Goal: Information Seeking & Learning: Learn about a topic

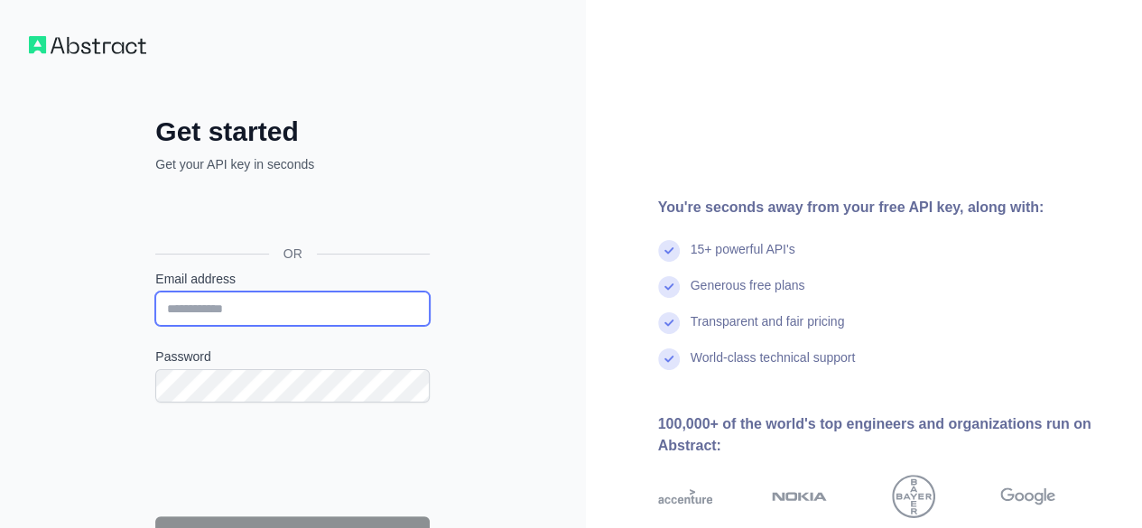
click at [213, 320] on input "Email address" at bounding box center [292, 309] width 274 height 34
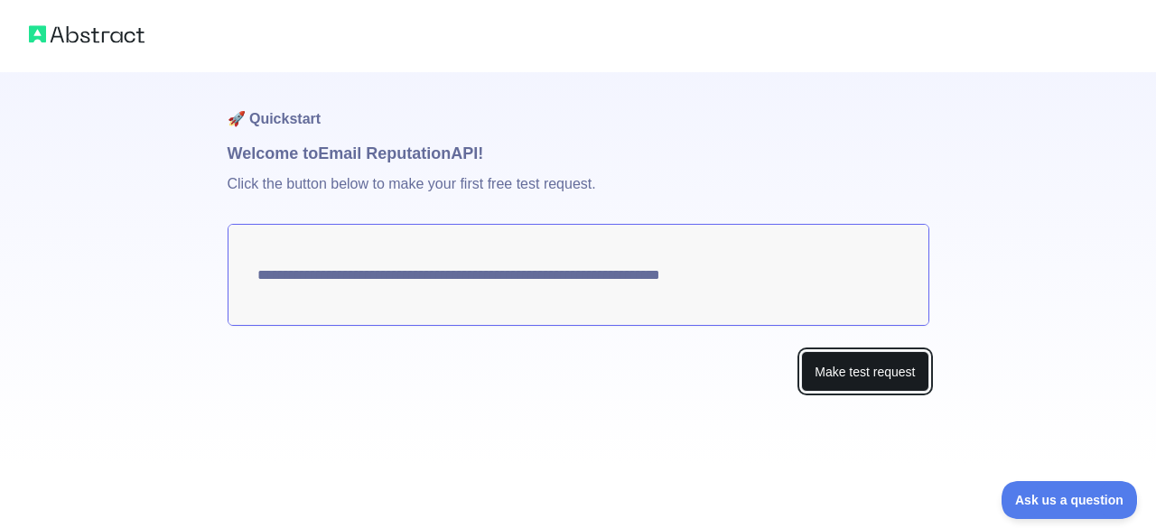
click at [861, 369] on button "Make test request" at bounding box center [864, 371] width 127 height 41
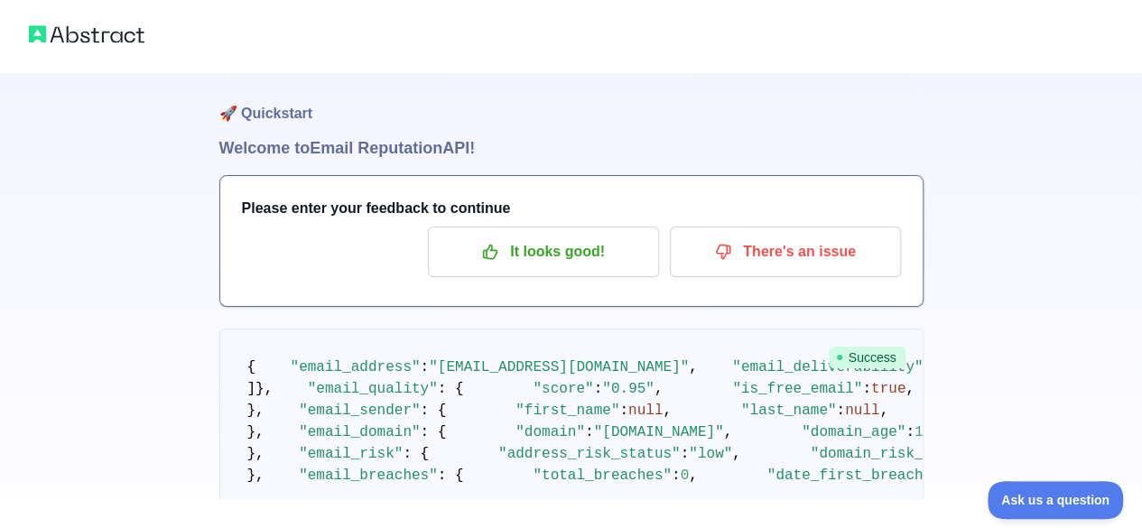
scroll to position [15, 0]
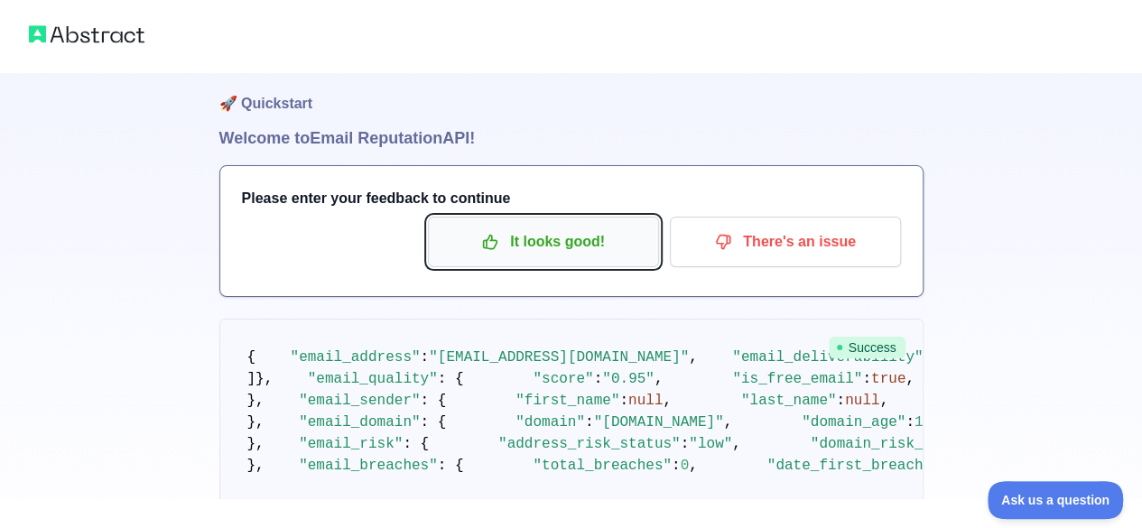
click at [631, 241] on p "It looks good!" at bounding box center [543, 242] width 204 height 31
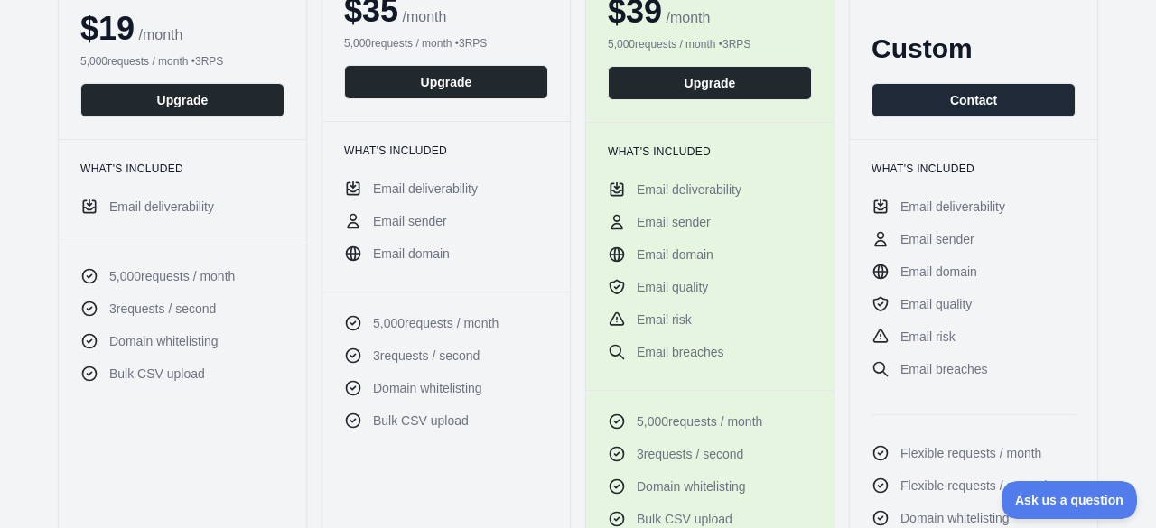
scroll to position [37, 0]
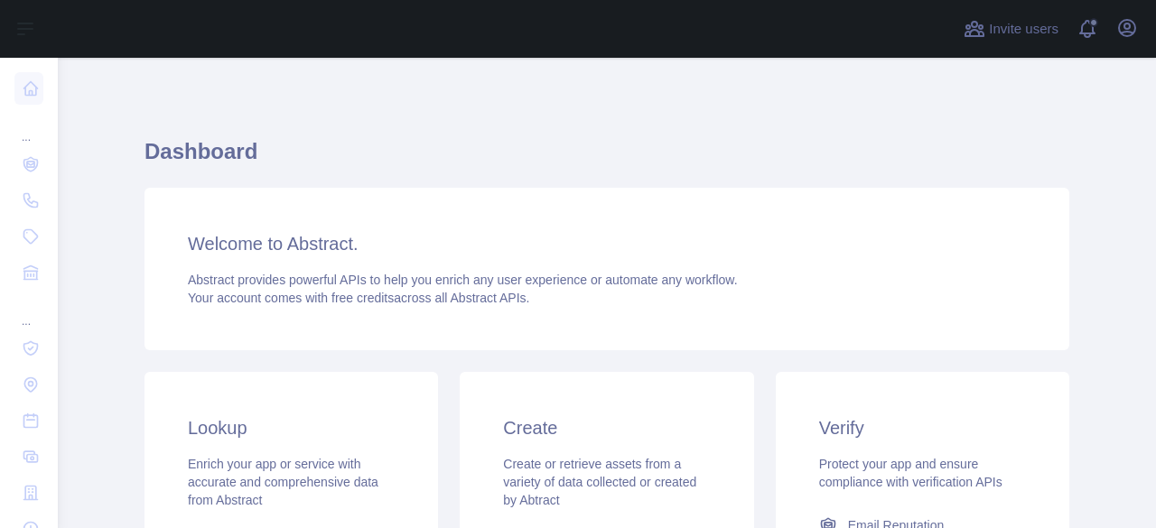
scroll to position [48, 0]
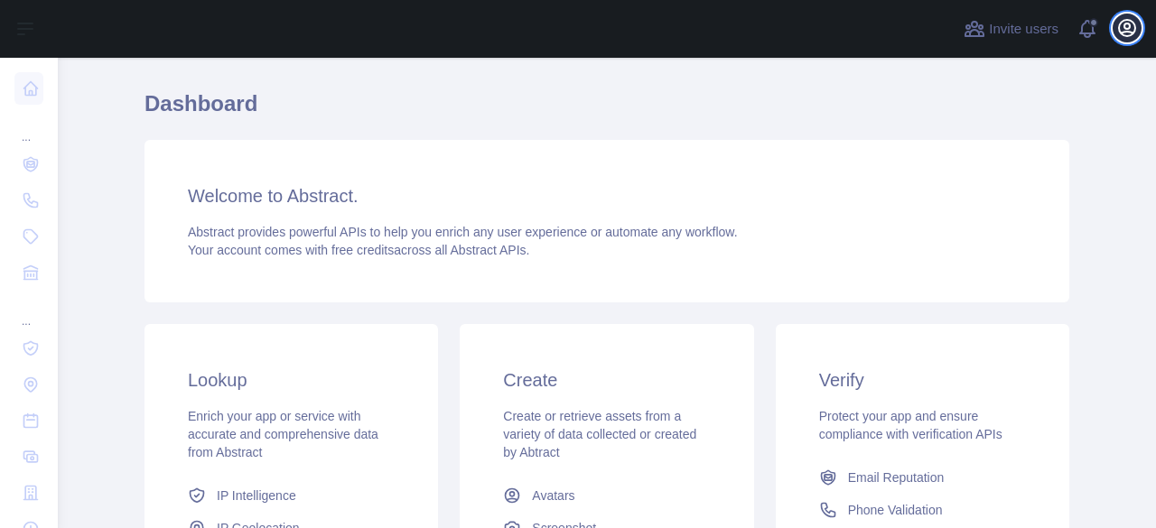
click at [1134, 33] on icon "button" at bounding box center [1127, 28] width 16 height 16
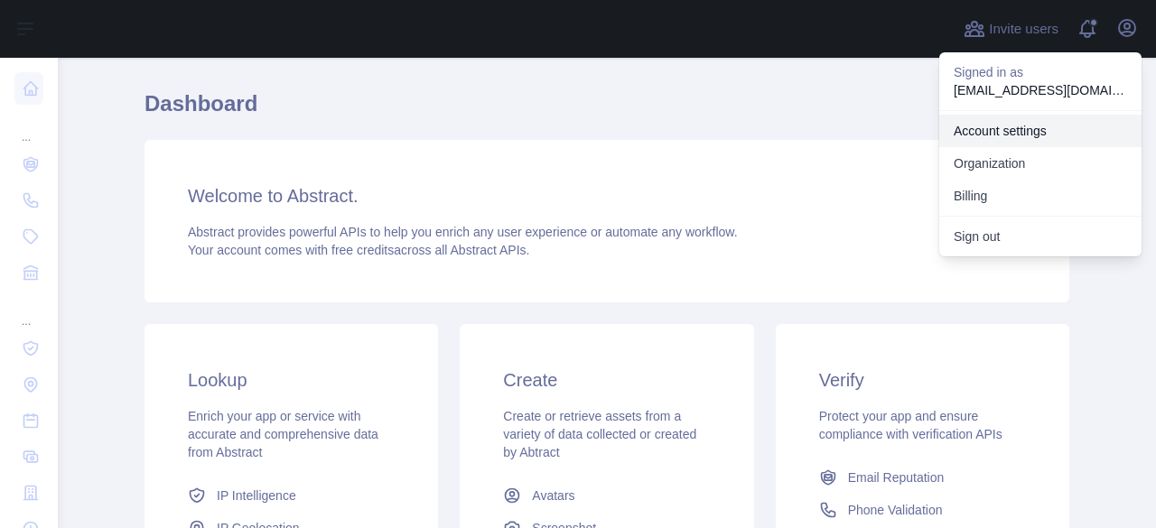
click at [1045, 131] on link "Account settings" at bounding box center [1040, 131] width 202 height 33
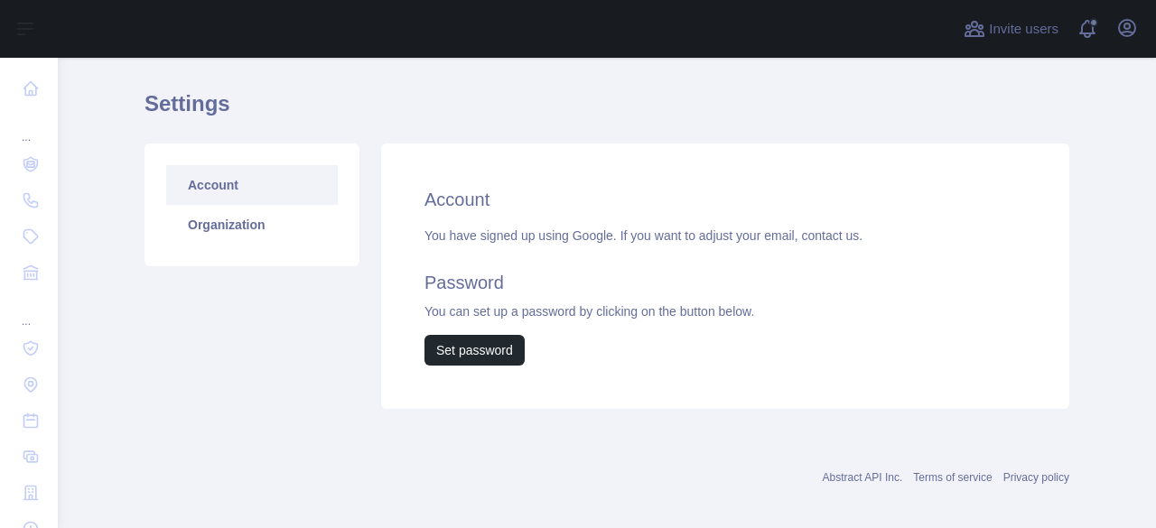
click at [255, 190] on link "Account" at bounding box center [252, 185] width 172 height 40
click at [247, 226] on link "Organization" at bounding box center [252, 225] width 172 height 40
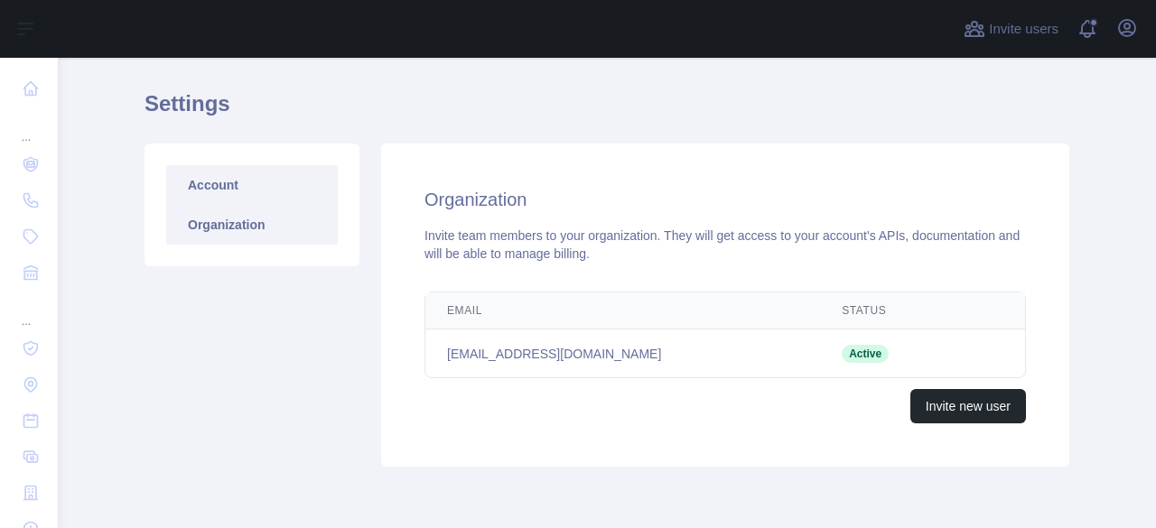
click at [246, 203] on link "Account" at bounding box center [252, 185] width 172 height 40
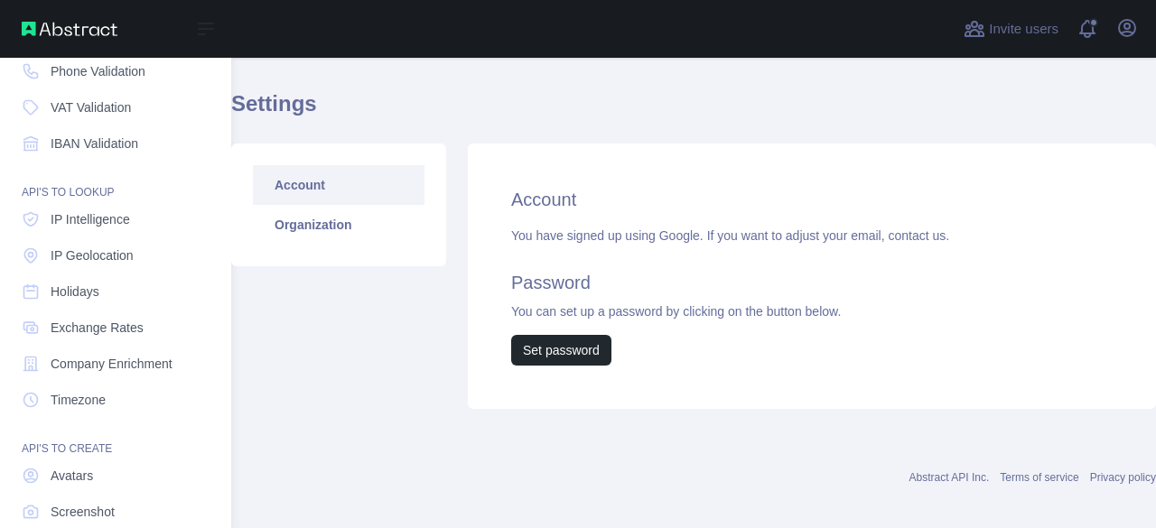
scroll to position [138, 0]
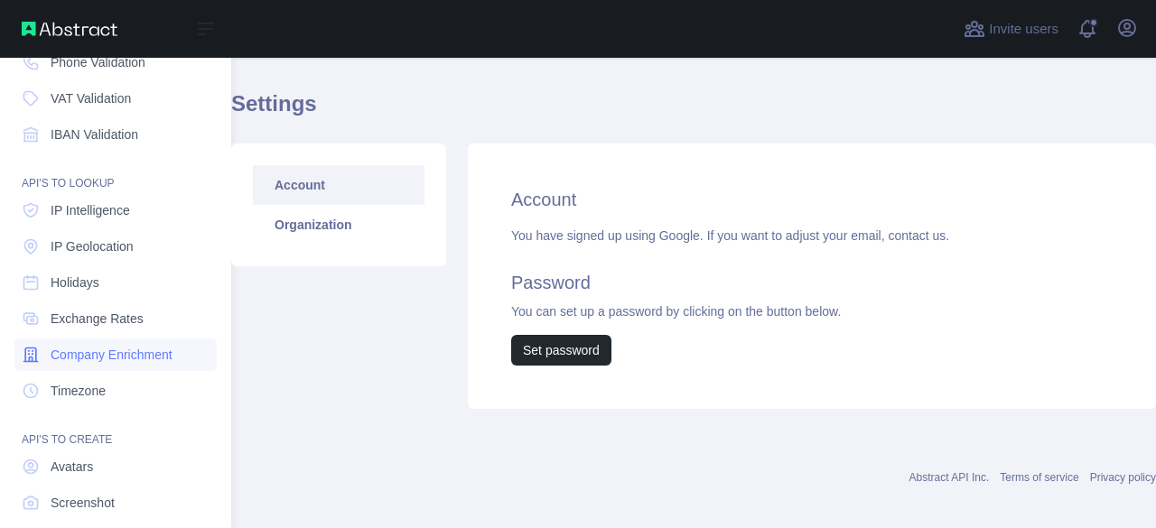
click at [87, 362] on span "Company Enrichment" at bounding box center [112, 355] width 122 height 18
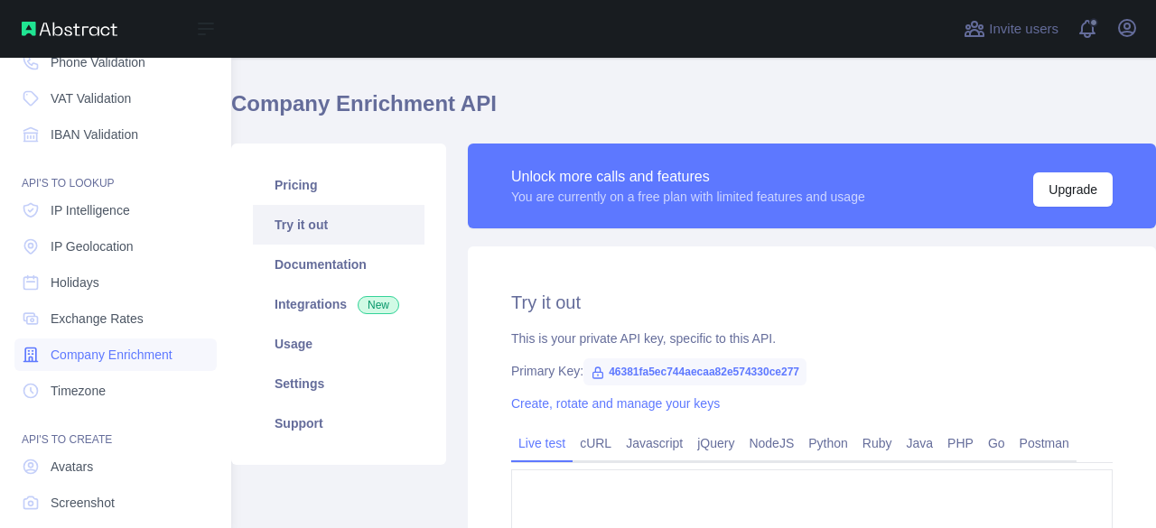
type textarea "**********"
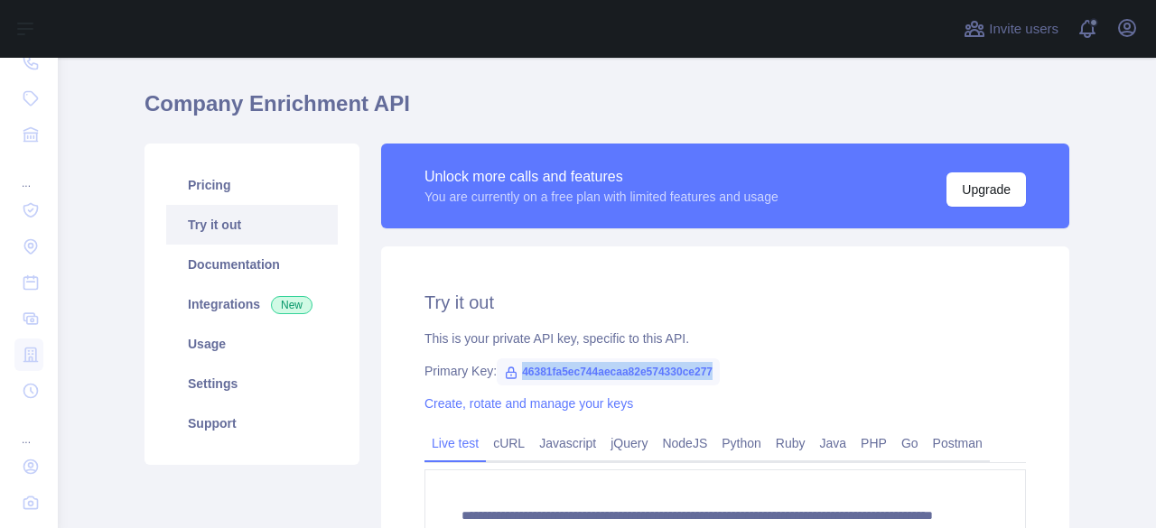
drag, startPoint x: 509, startPoint y: 367, endPoint x: 715, endPoint y: 358, distance: 206.0
click at [715, 358] on div "**********" at bounding box center [725, 460] width 688 height 429
copy span "46381fa5ec744aecaa82e574330ce277"
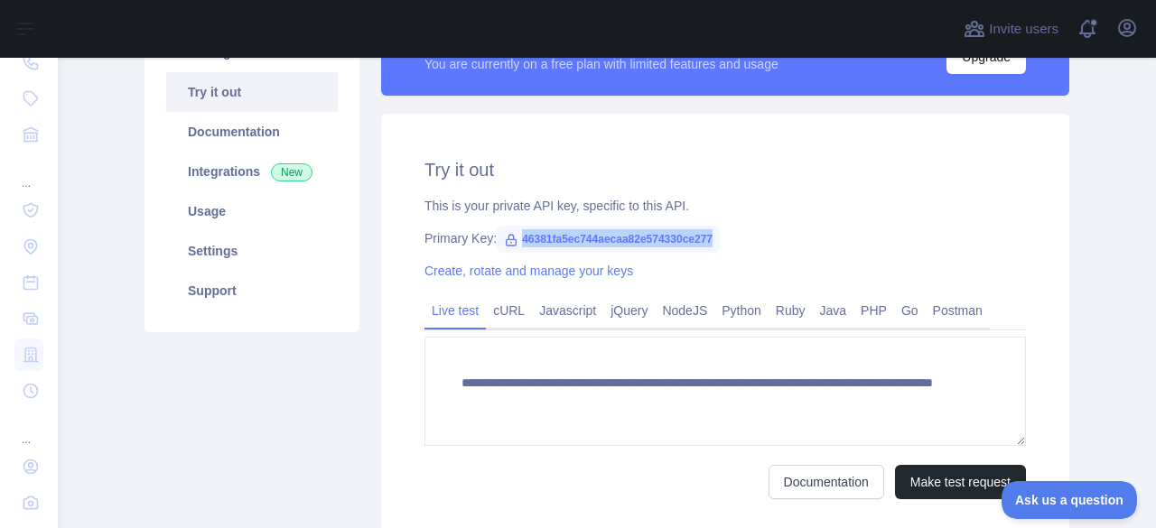
scroll to position [194, 0]
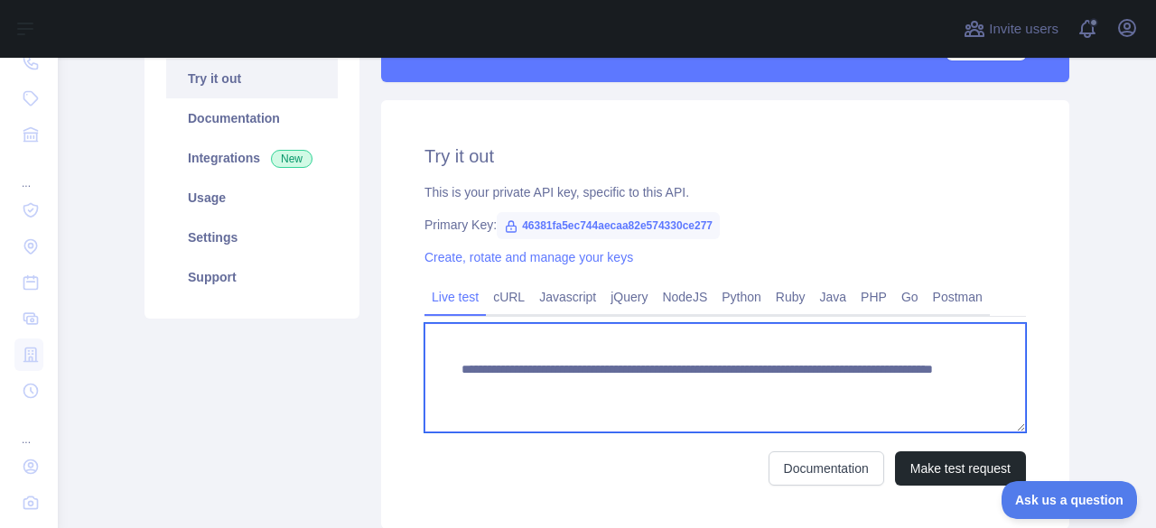
drag, startPoint x: 845, startPoint y: 393, endPoint x: 449, endPoint y: 355, distance: 398.1
click at [449, 355] on textarea "**********" at bounding box center [724, 377] width 601 height 109
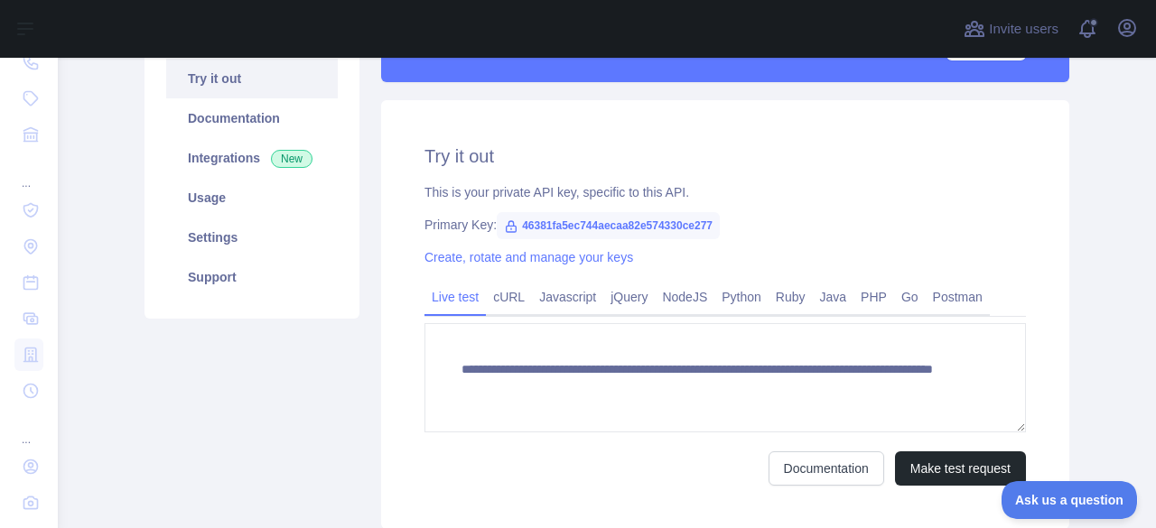
click at [674, 225] on span "46381fa5ec744aecaa82e574330ce277" at bounding box center [608, 225] width 223 height 27
copy span "46381fa5ec744aecaa82e574330ce277"
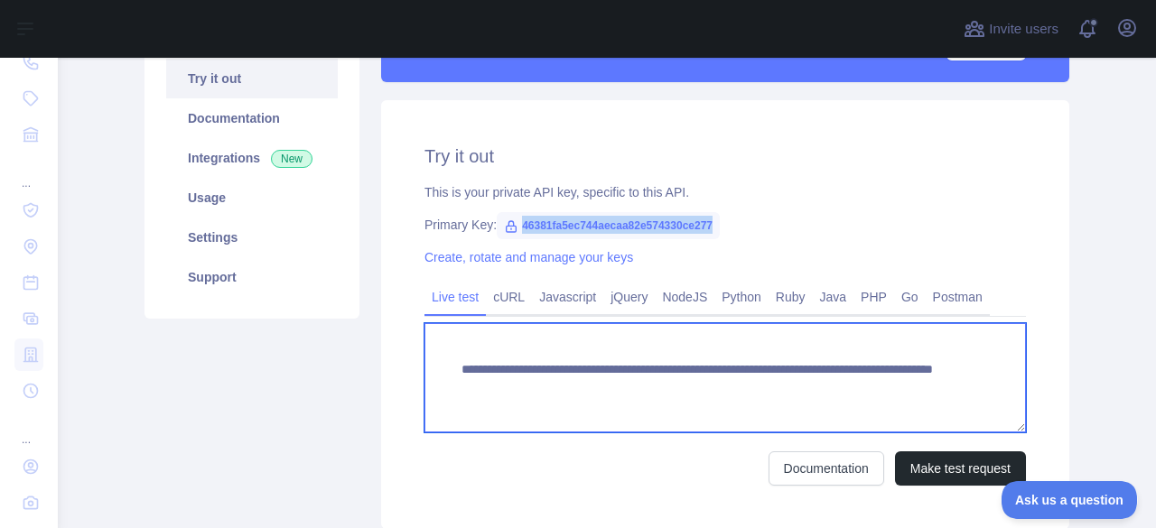
click at [664, 391] on textarea "**********" at bounding box center [724, 377] width 601 height 109
click at [562, 378] on textarea "**********" at bounding box center [724, 377] width 601 height 109
drag, startPoint x: 502, startPoint y: 385, endPoint x: 710, endPoint y: 386, distance: 208.6
click at [710, 386] on textarea "**********" at bounding box center [724, 377] width 601 height 109
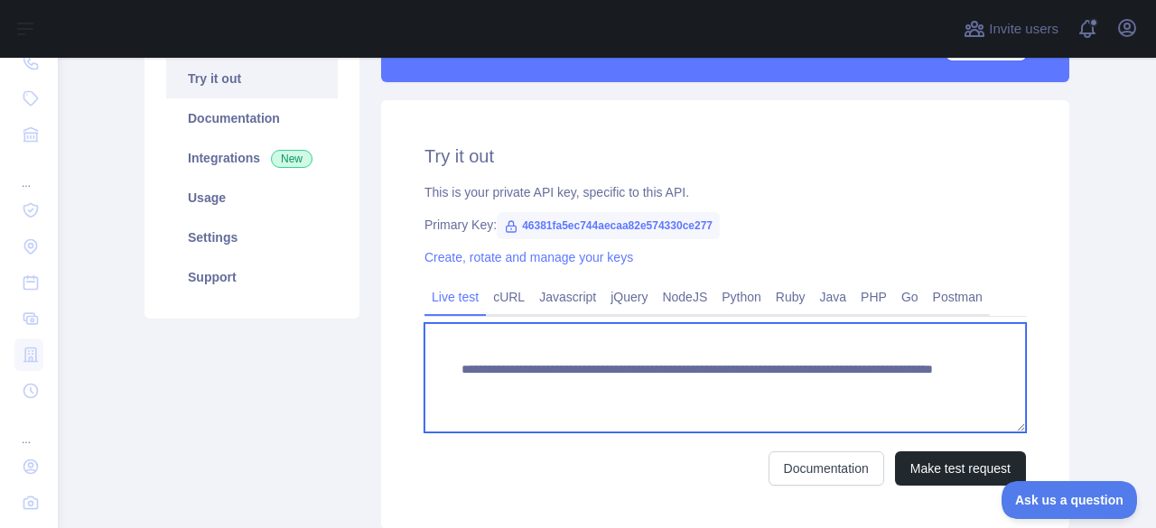
click at [995, 382] on textarea "**********" at bounding box center [724, 377] width 601 height 109
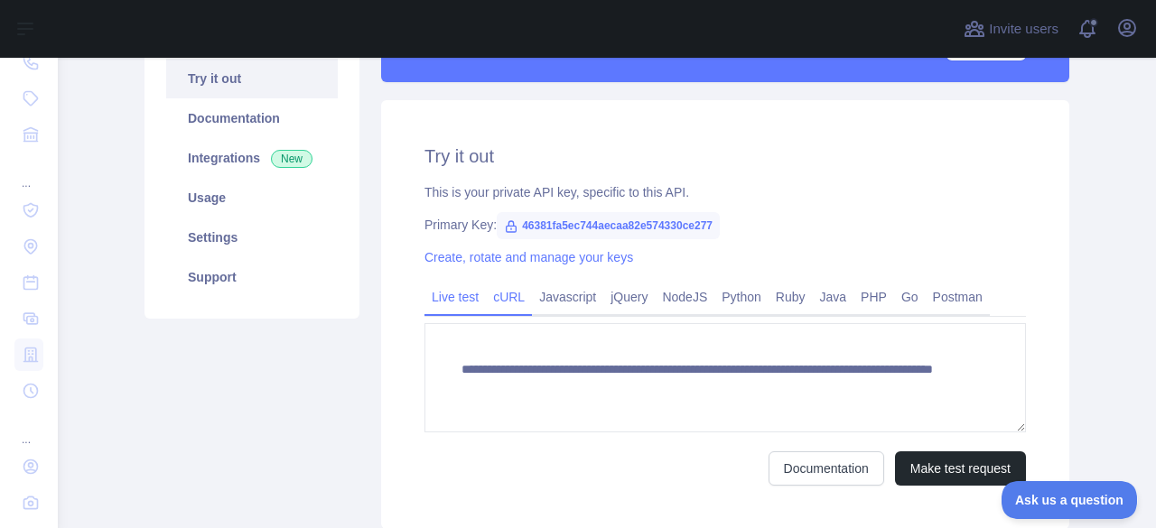
click at [486, 294] on link "cURL" at bounding box center [509, 297] width 46 height 29
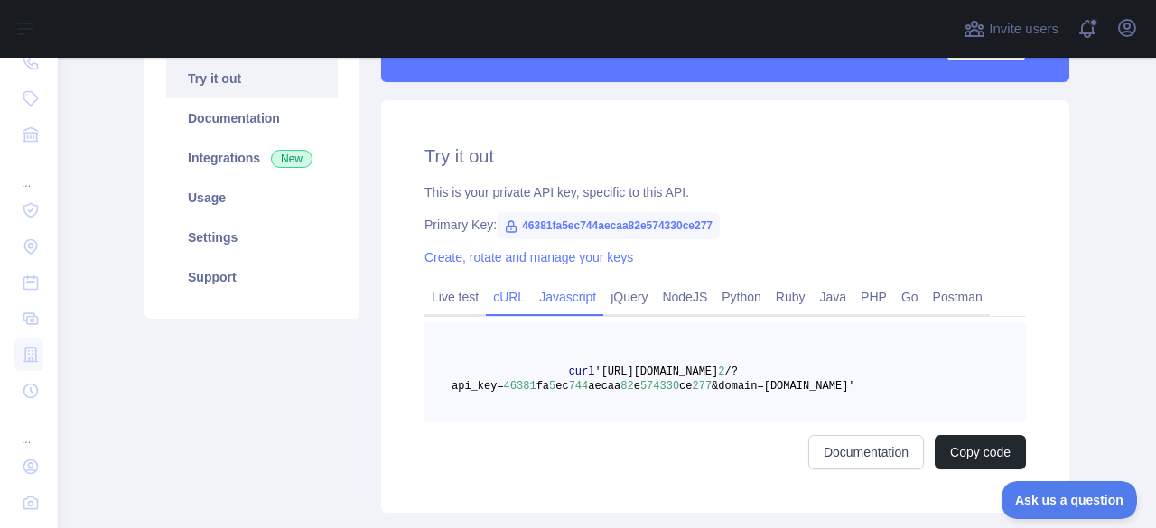
click at [541, 293] on link "Javascript" at bounding box center [567, 297] width 71 height 29
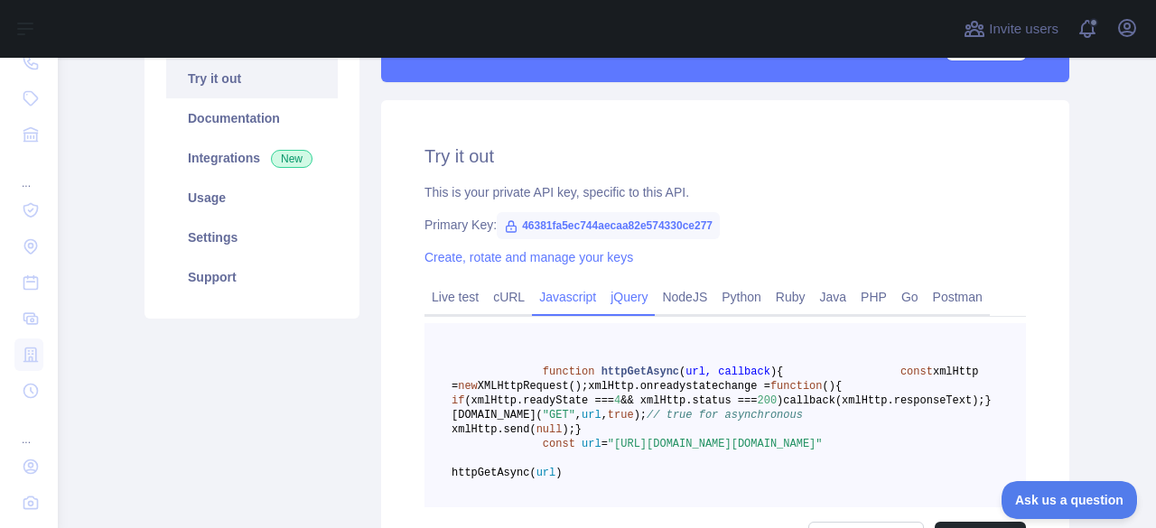
click at [603, 298] on link "jQuery" at bounding box center [628, 297] width 51 height 29
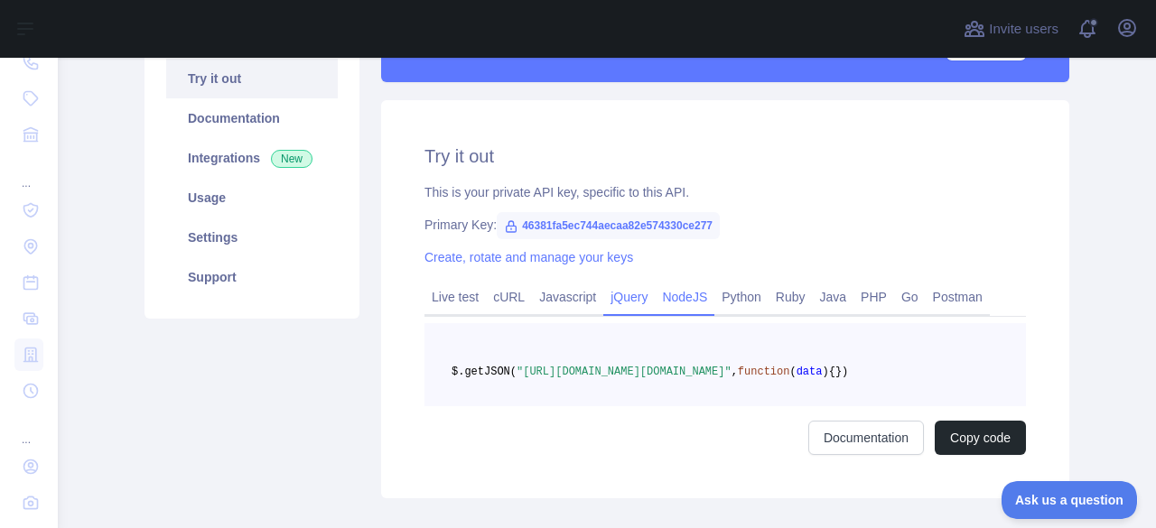
click at [660, 305] on link "NodeJS" at bounding box center [685, 297] width 60 height 29
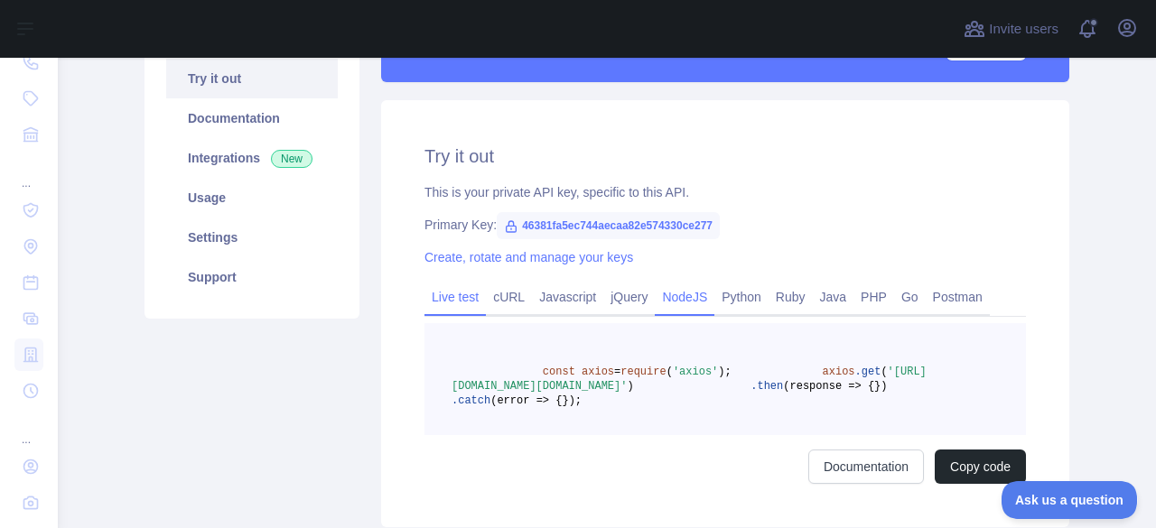
click at [468, 294] on link "Live test" at bounding box center [454, 297] width 61 height 29
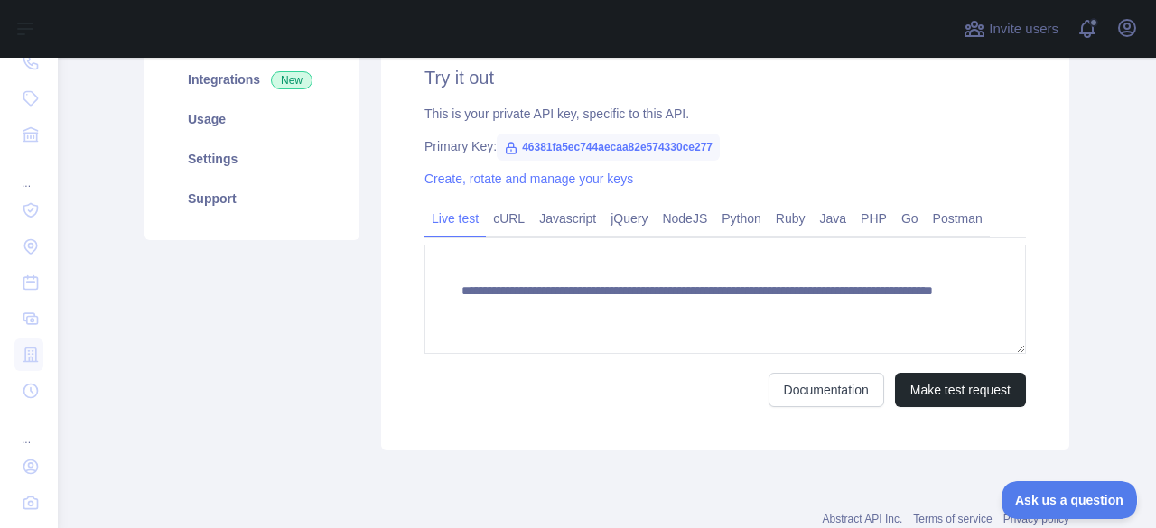
scroll to position [278, 0]
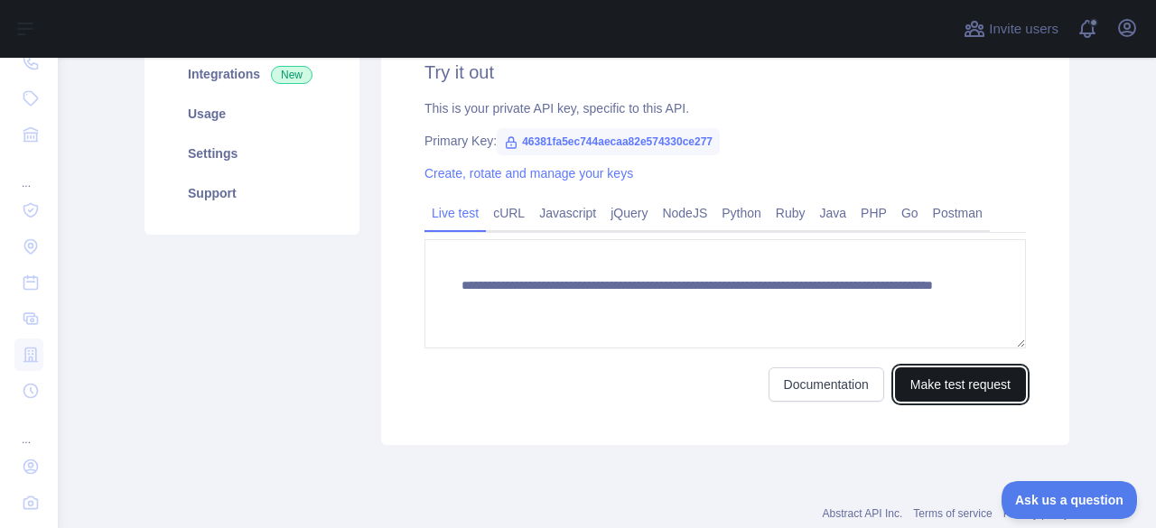
click at [989, 389] on button "Make test request" at bounding box center [960, 384] width 131 height 34
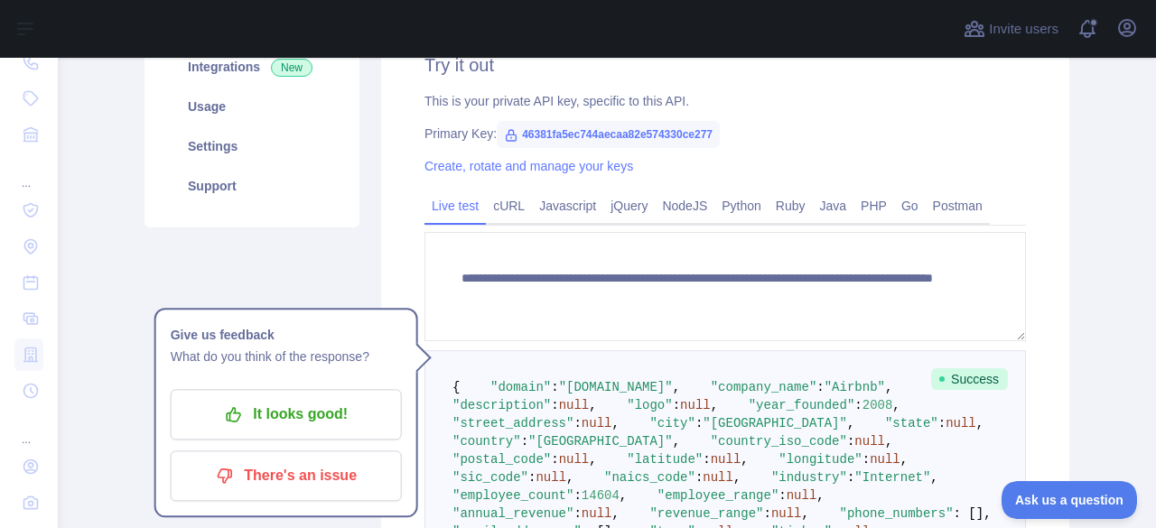
scroll to position [274, 0]
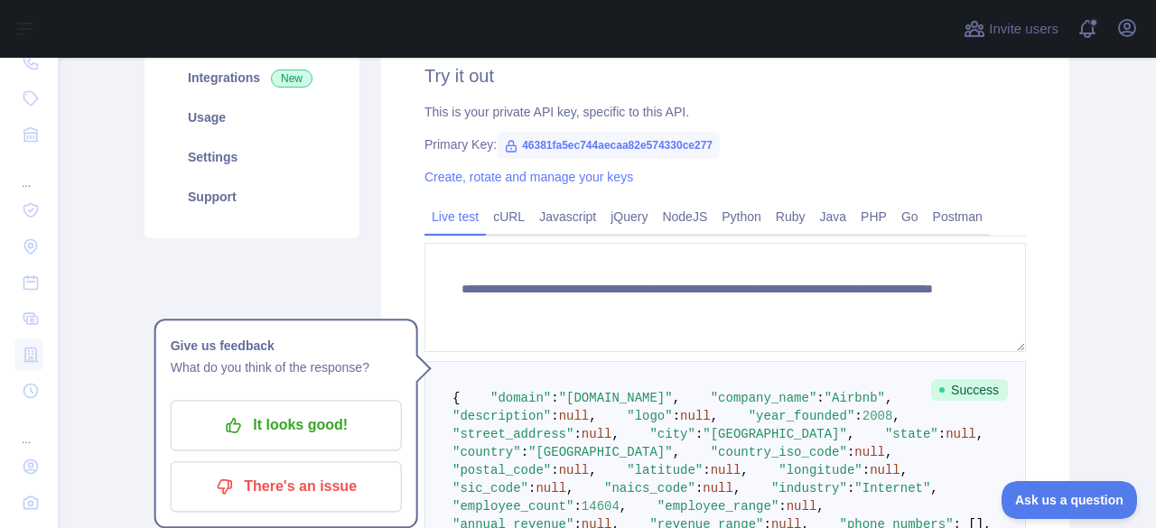
click at [590, 153] on span "46381fa5ec744aecaa82e574330ce277" at bounding box center [608, 145] width 223 height 27
click at [284, 119] on link "Usage" at bounding box center [252, 118] width 172 height 40
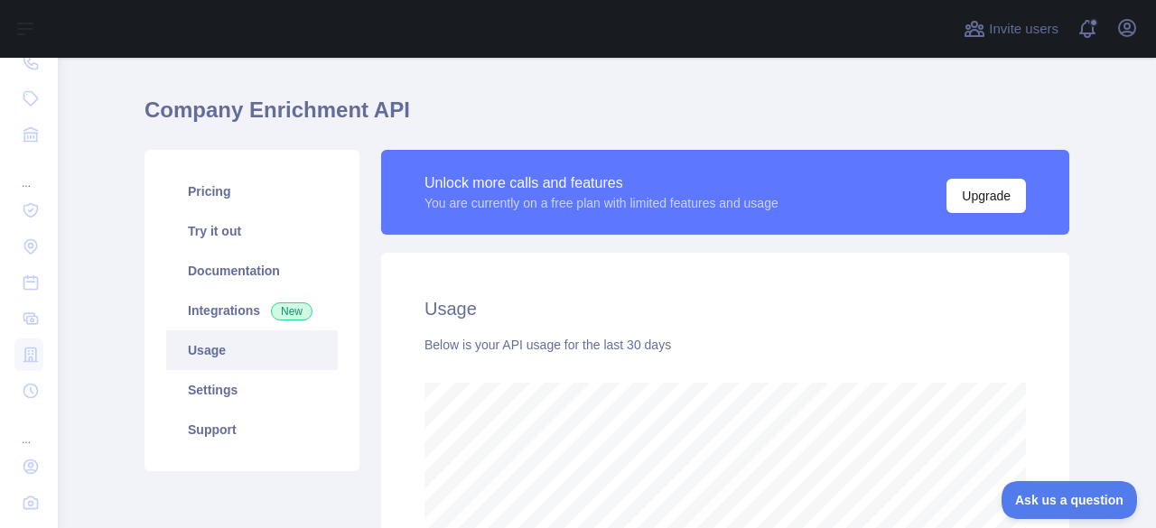
scroll to position [42, 0]
click at [222, 312] on link "Integrations New" at bounding box center [252, 311] width 172 height 40
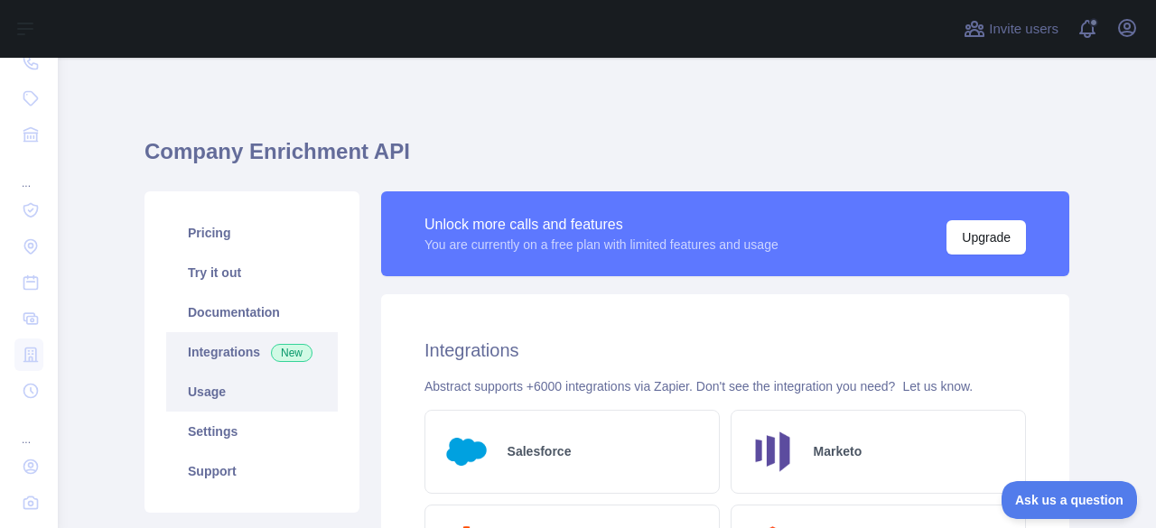
click at [240, 389] on link "Usage" at bounding box center [252, 392] width 172 height 40
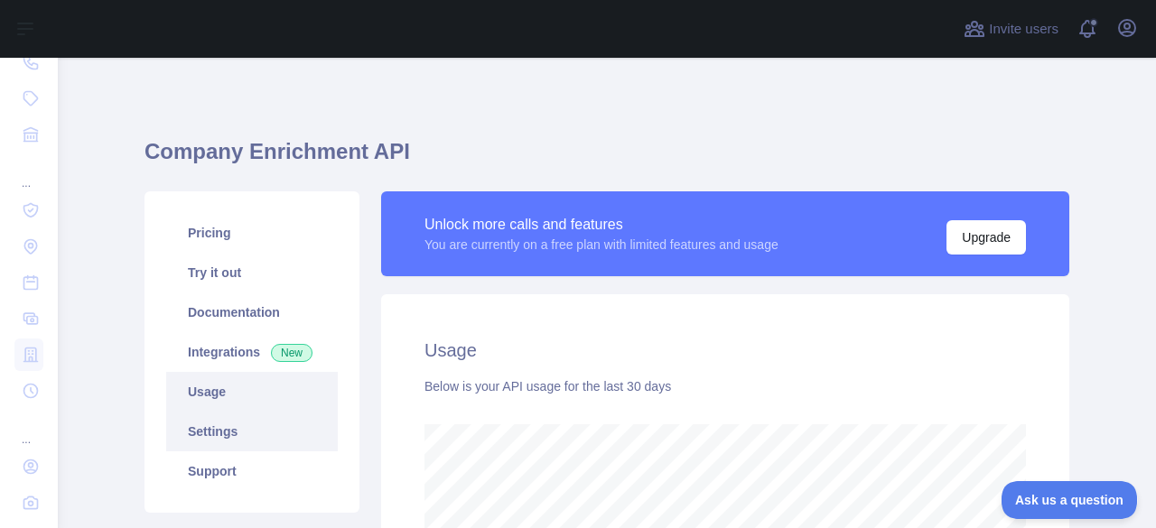
scroll to position [470, 1083]
click at [233, 415] on link "Settings" at bounding box center [252, 432] width 172 height 40
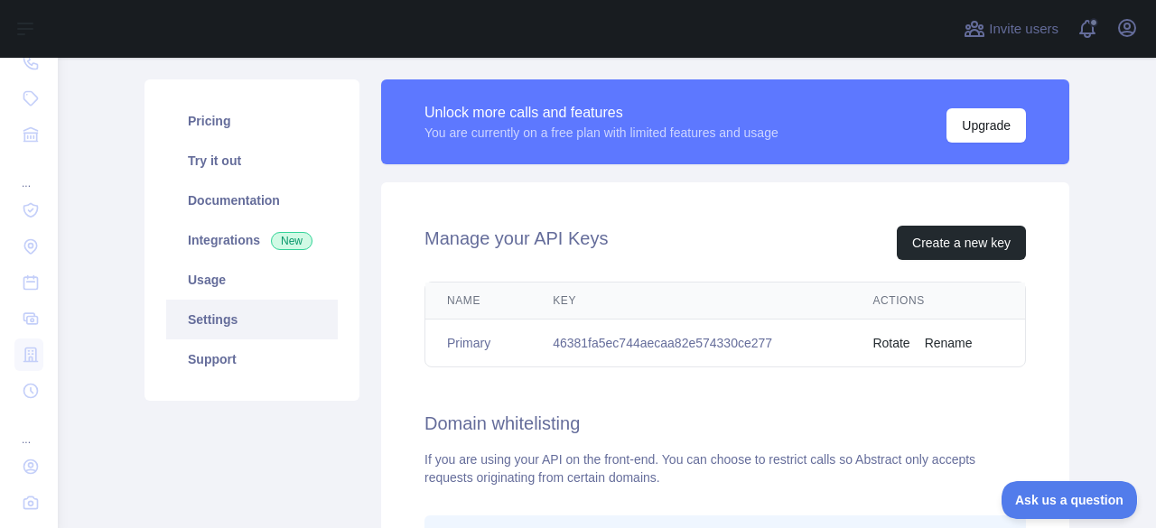
scroll to position [141, 0]
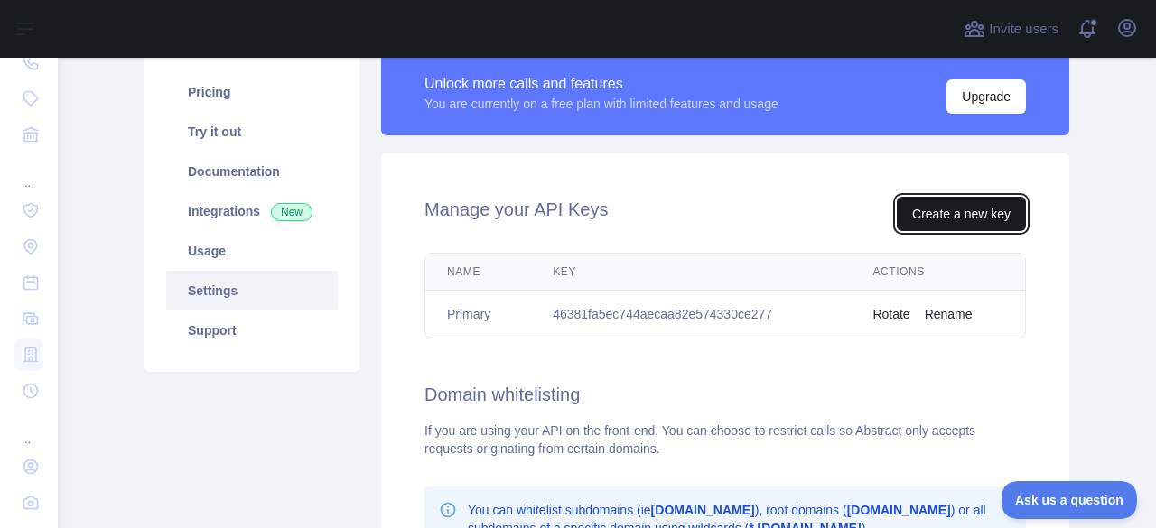
click at [919, 216] on button "Create a new key" at bounding box center [960, 214] width 129 height 34
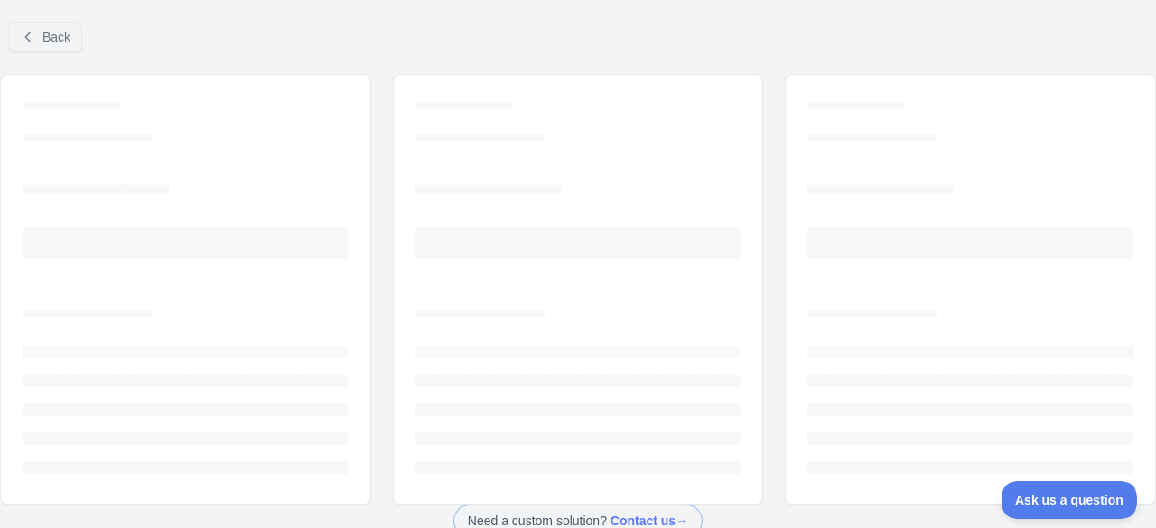
scroll to position [117, 0]
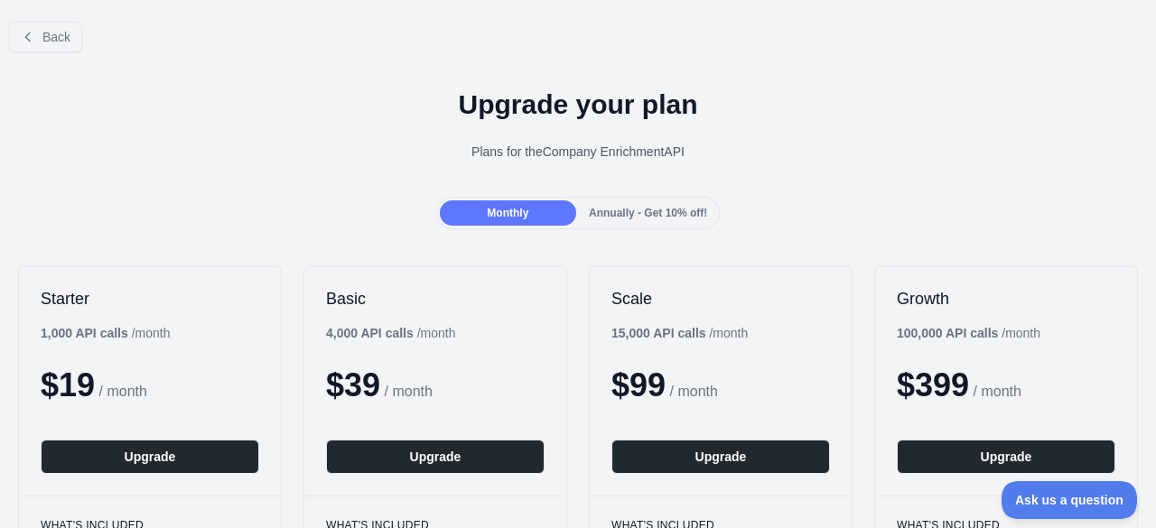
click at [604, 207] on span "Annually - Get 10% off!" at bounding box center [648, 213] width 118 height 13
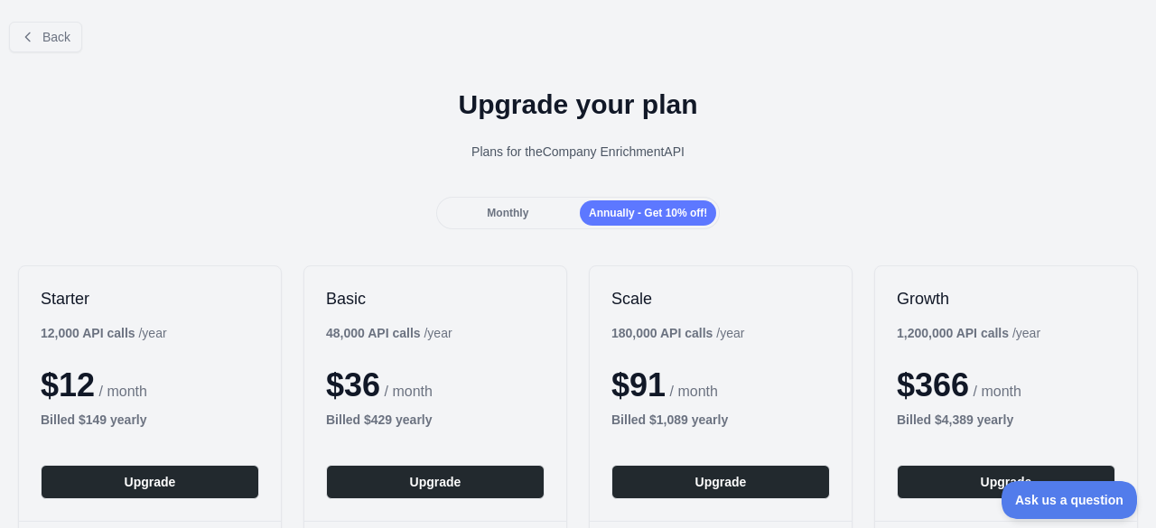
drag, startPoint x: 512, startPoint y: 221, endPoint x: 520, endPoint y: 231, distance: 12.8
click at [512, 220] on div "Monthly" at bounding box center [508, 212] width 136 height 25
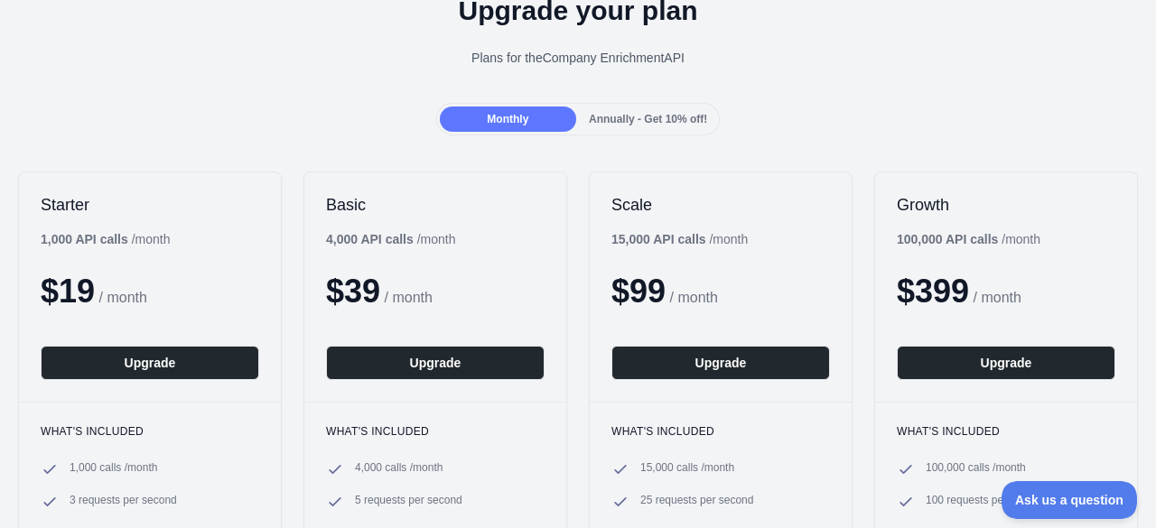
scroll to position [260, 0]
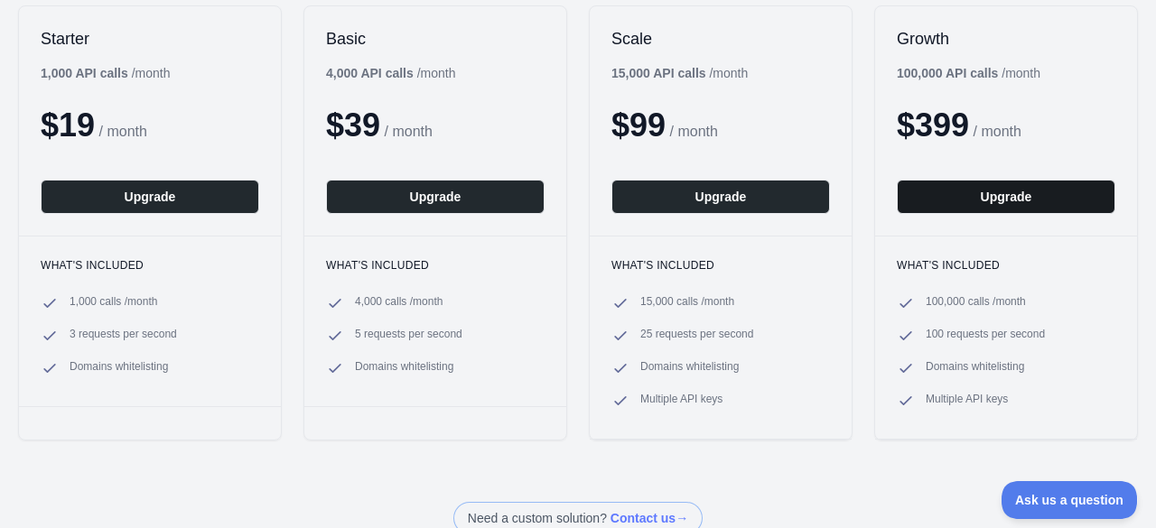
click at [979, 184] on button "Upgrade" at bounding box center [1005, 197] width 218 height 34
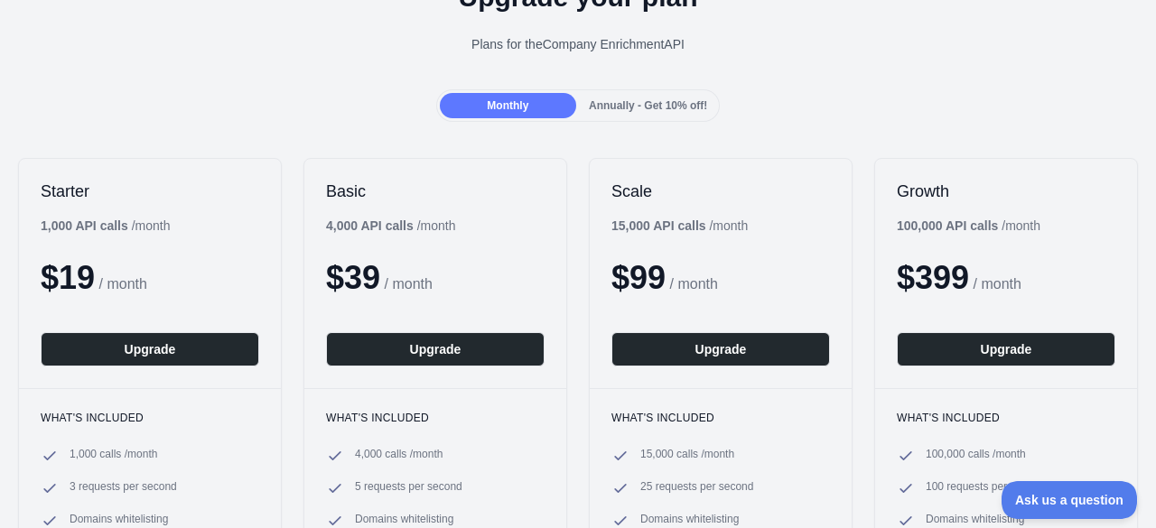
scroll to position [0, 0]
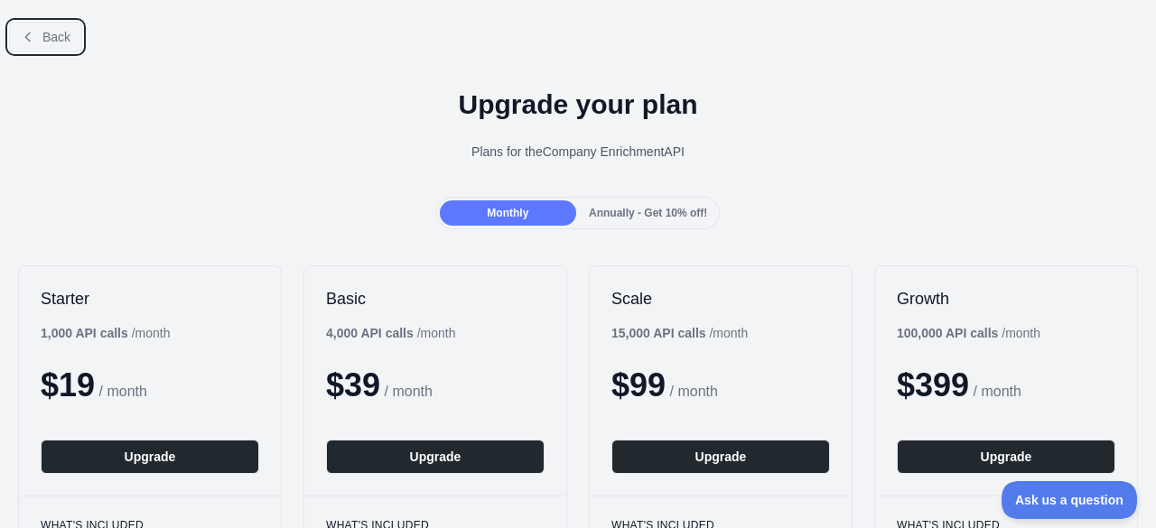
click at [13, 48] on button "Back" at bounding box center [45, 37] width 73 height 31
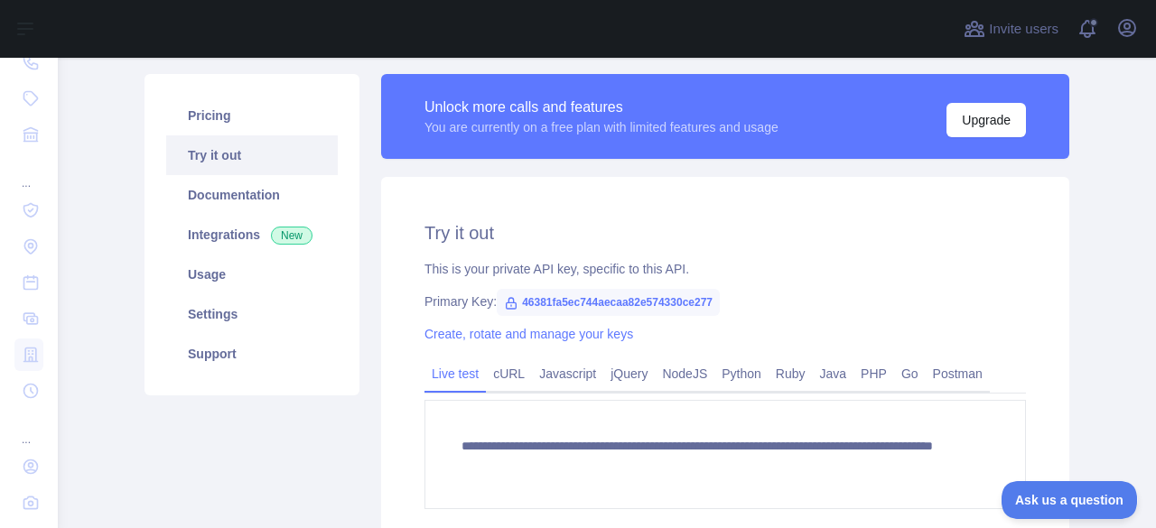
click at [504, 304] on icon at bounding box center [511, 303] width 14 height 14
click at [570, 299] on span "46381fa5ec744aecaa82e574330ce277" at bounding box center [608, 302] width 223 height 27
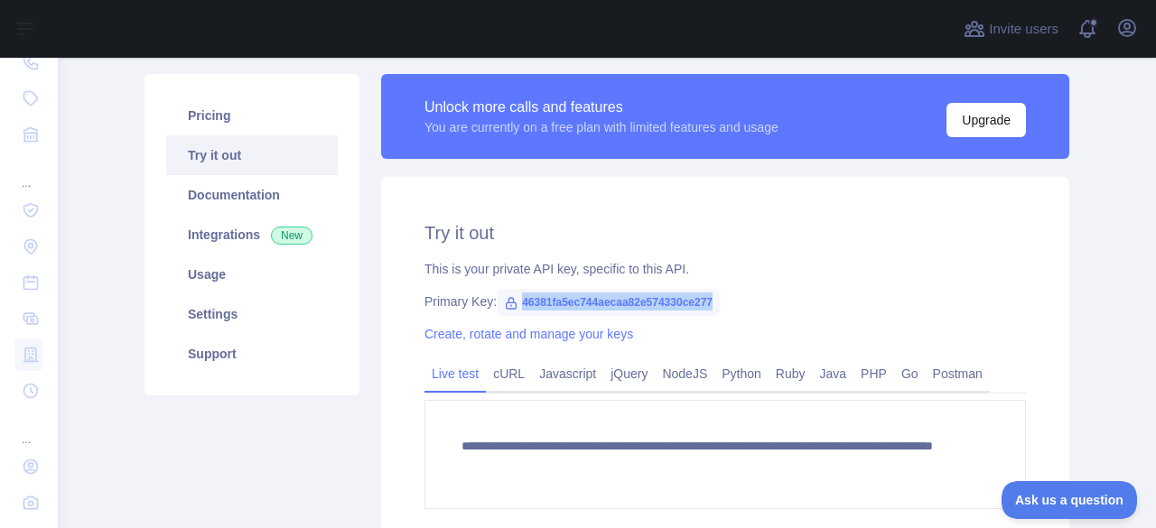
drag, startPoint x: 513, startPoint y: 300, endPoint x: 729, endPoint y: 293, distance: 216.8
click at [729, 293] on div "Primary Key: 46381fa5ec744aecaa82e574330ce277" at bounding box center [724, 302] width 601 height 18
copy span "46381fa5ec744aecaa82e574330ce277"
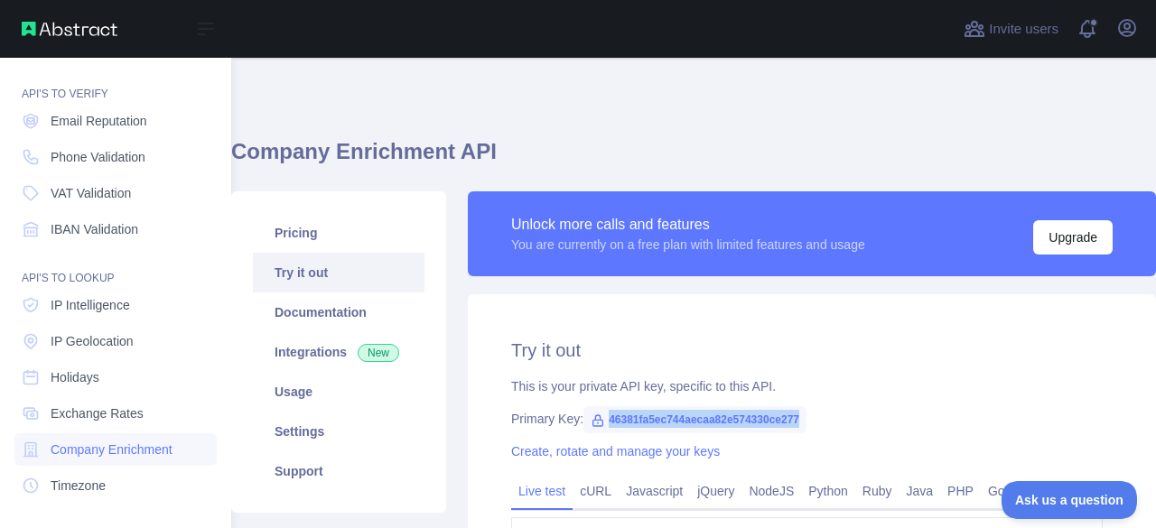
scroll to position [40, 0]
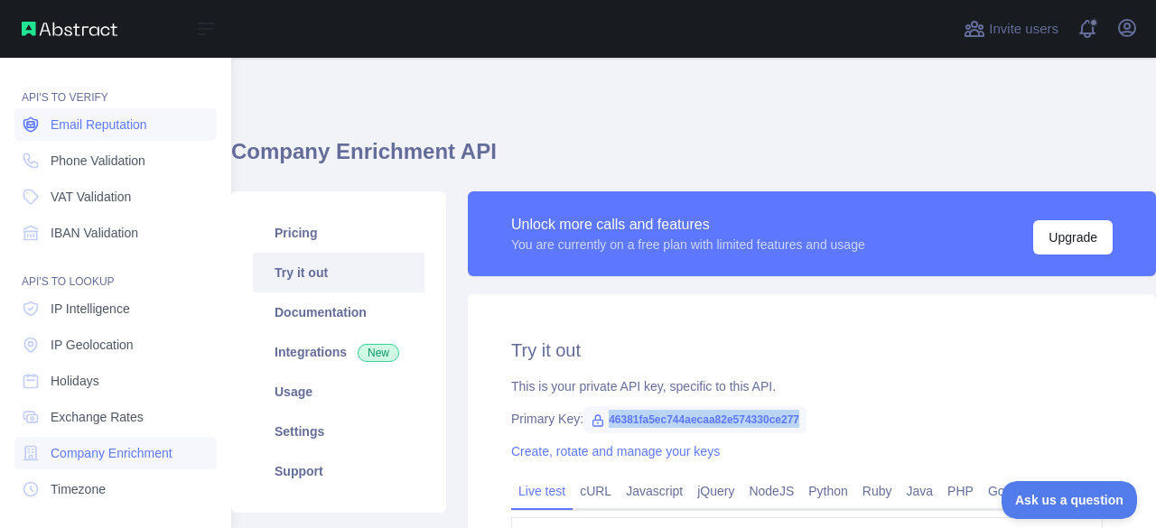
click at [117, 133] on span "Email Reputation" at bounding box center [99, 125] width 97 height 18
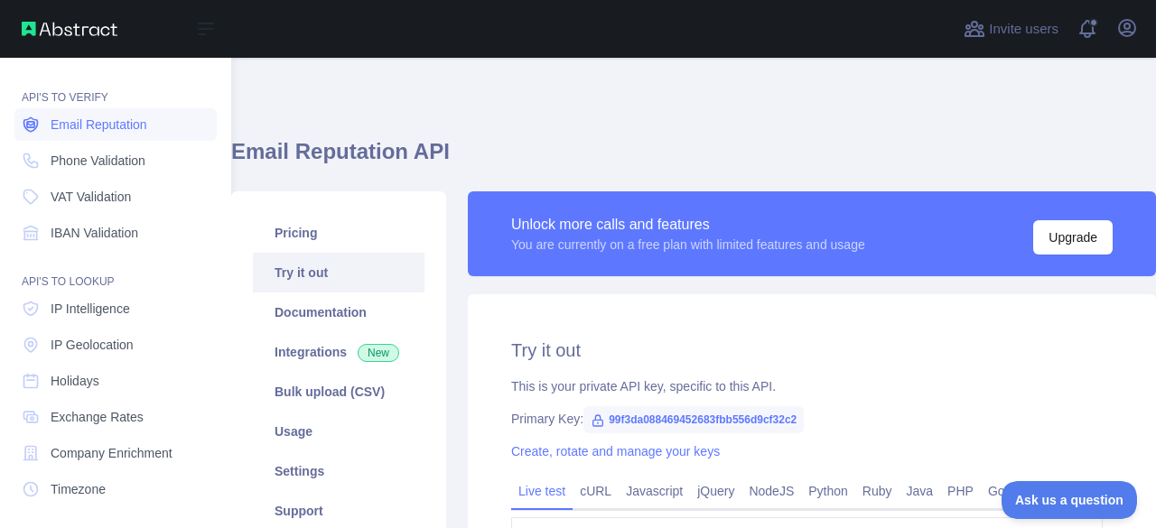
click at [117, 133] on span "Email Reputation" at bounding box center [99, 125] width 97 height 18
click at [117, 131] on span "Email Reputation" at bounding box center [99, 125] width 97 height 18
click at [101, 166] on span "Phone Validation" at bounding box center [98, 161] width 95 height 18
click at [72, 135] on link "Email Reputation" at bounding box center [115, 124] width 202 height 33
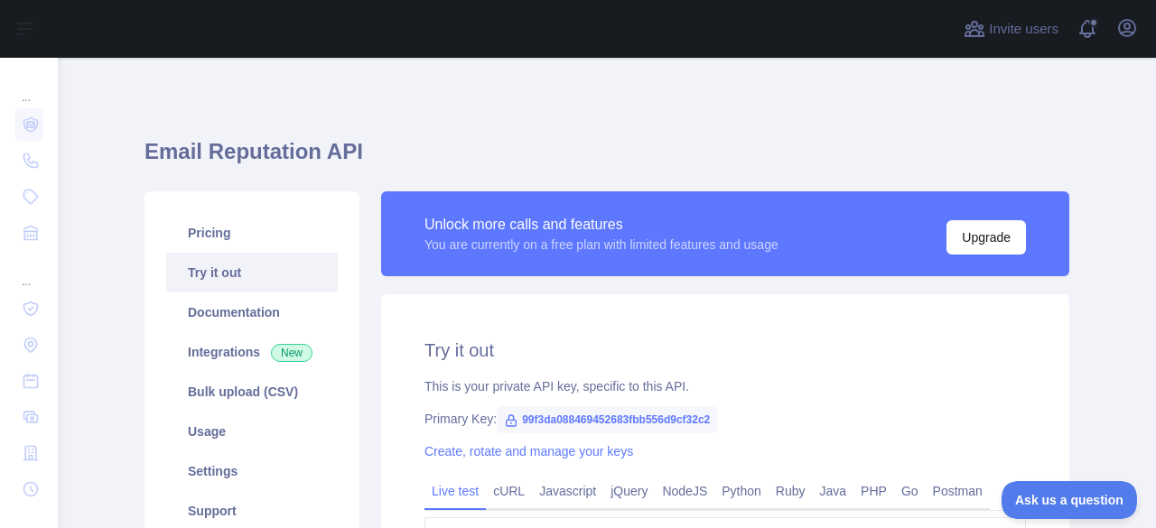
click at [538, 420] on span "99f3da088469452683fbb556d9cf32c2" at bounding box center [607, 419] width 220 height 27
copy span "99f3da088469452683fbb556d9cf32c2"
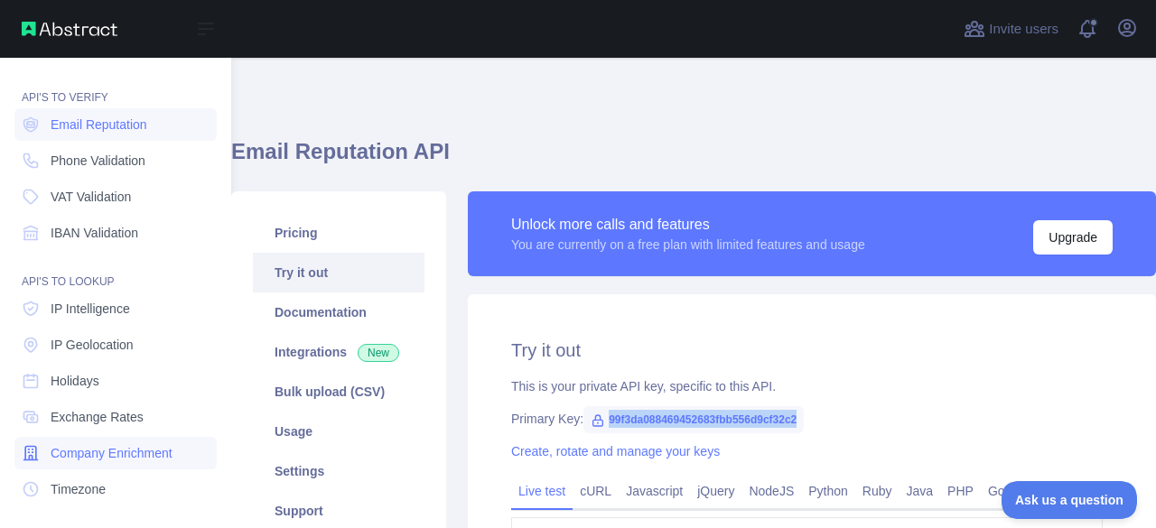
click at [123, 454] on span "Company Enrichment" at bounding box center [112, 453] width 122 height 18
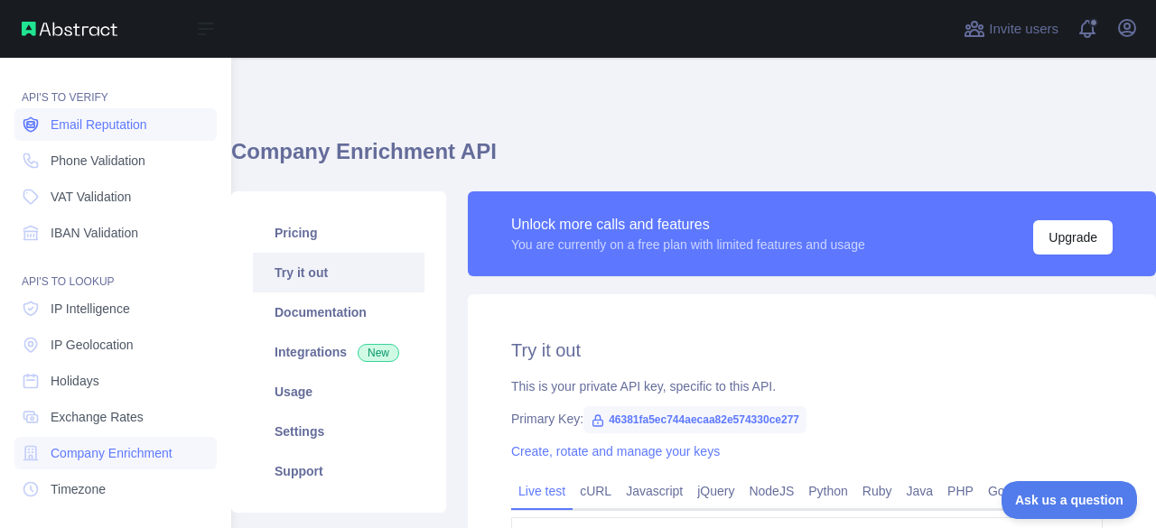
click at [87, 135] on link "Email Reputation" at bounding box center [115, 124] width 202 height 33
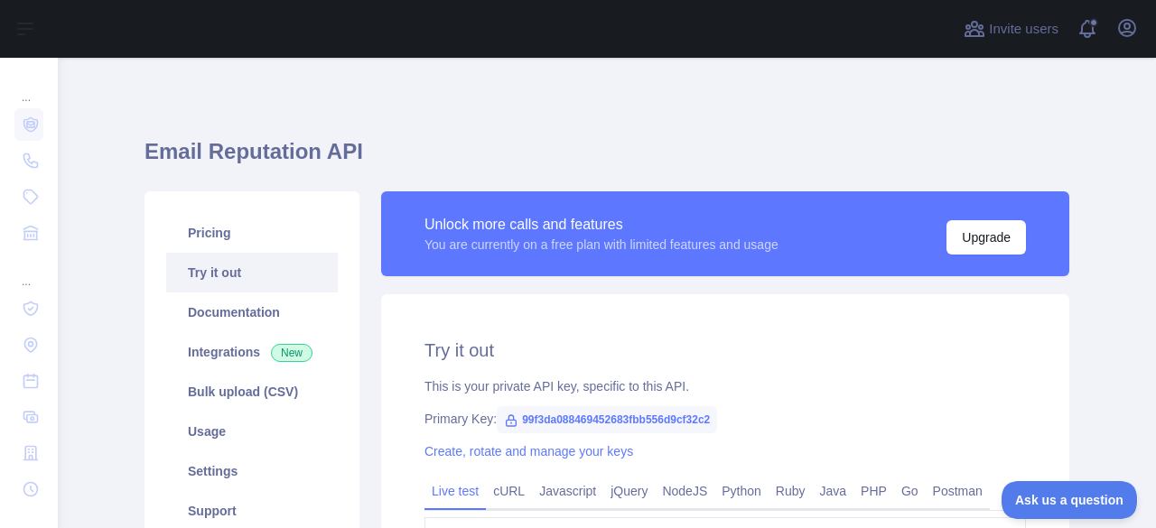
click at [613, 410] on span "99f3da088469452683fbb556d9cf32c2" at bounding box center [607, 419] width 220 height 27
click at [609, 441] on div "**********" at bounding box center [725, 508] width 688 height 429
click at [608, 418] on span "99f3da088469452683fbb556d9cf32c2" at bounding box center [607, 419] width 220 height 27
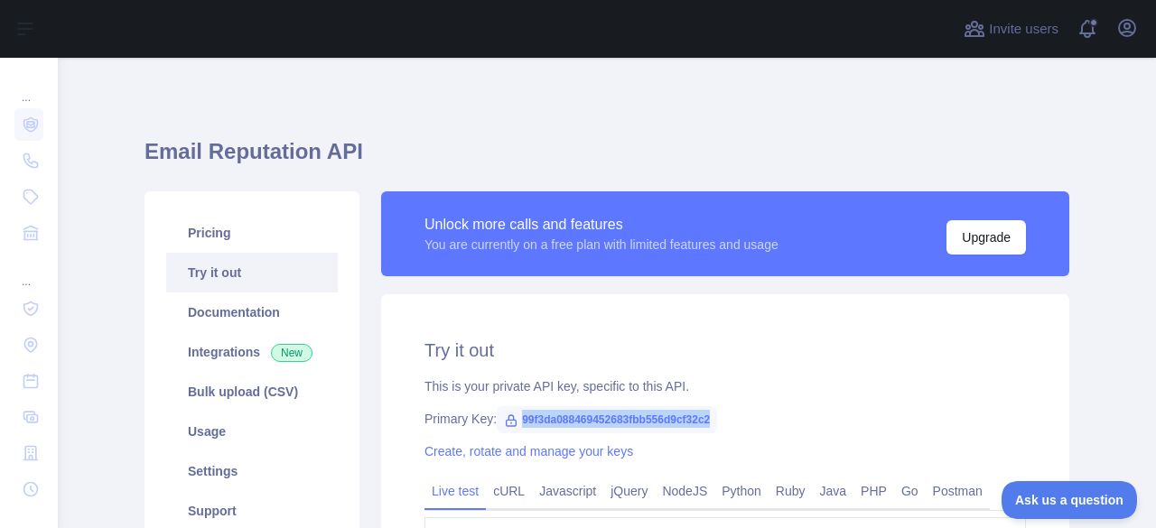
click at [608, 418] on span "99f3da088469452683fbb556d9cf32c2" at bounding box center [607, 419] width 220 height 27
copy span "99f3da088469452683fbb556d9cf32c2"
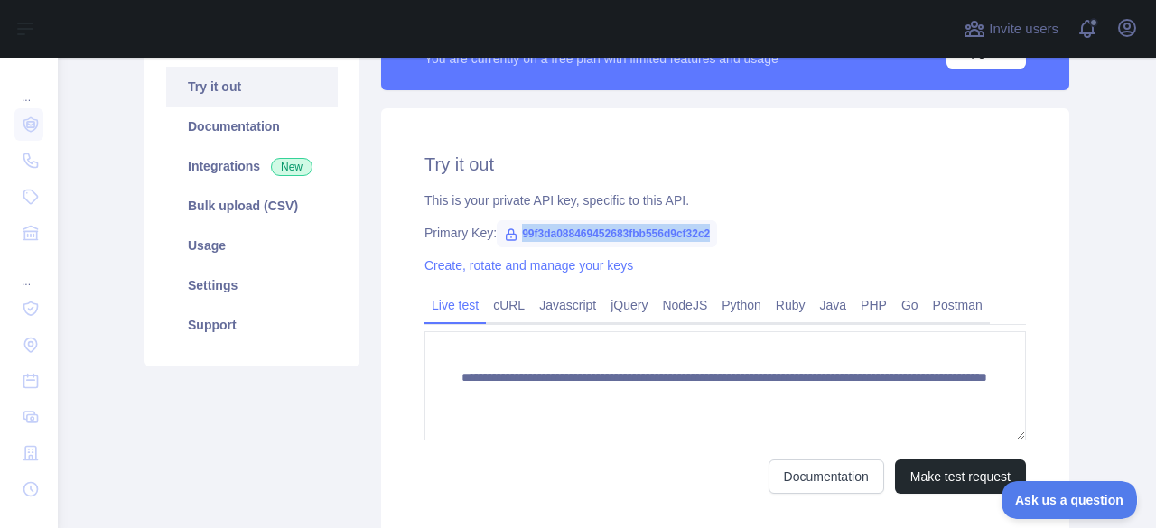
scroll to position [199, 0]
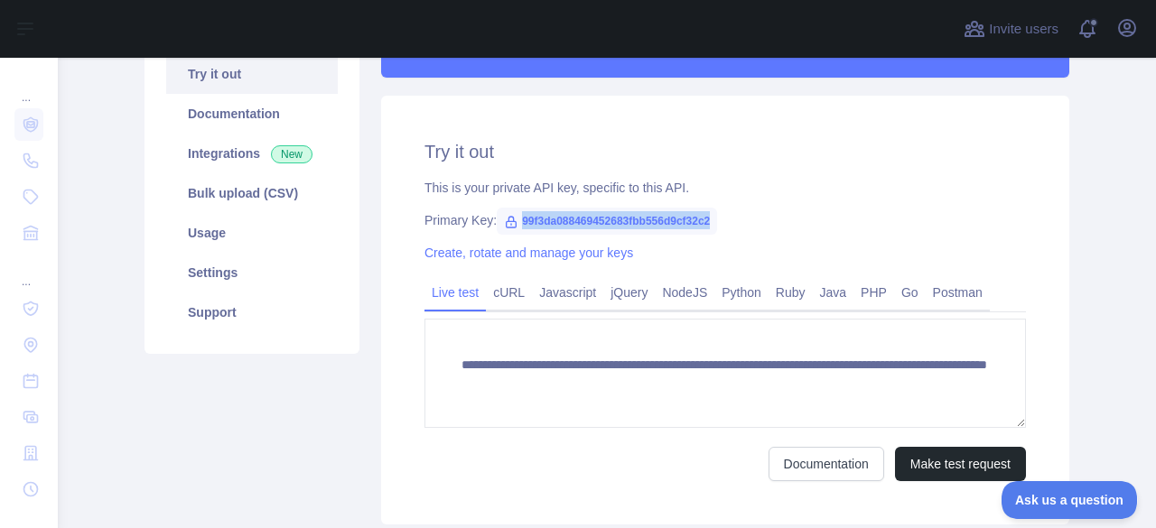
click at [504, 217] on icon at bounding box center [511, 222] width 14 height 14
click at [504, 218] on icon at bounding box center [511, 222] width 14 height 14
click at [821, 231] on div "**********" at bounding box center [725, 310] width 688 height 429
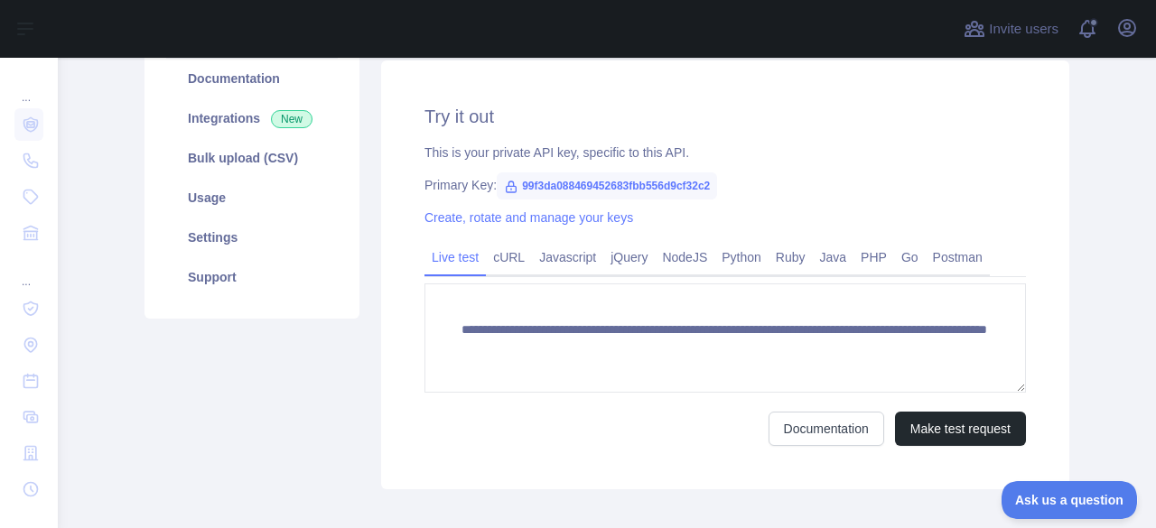
scroll to position [274, 0]
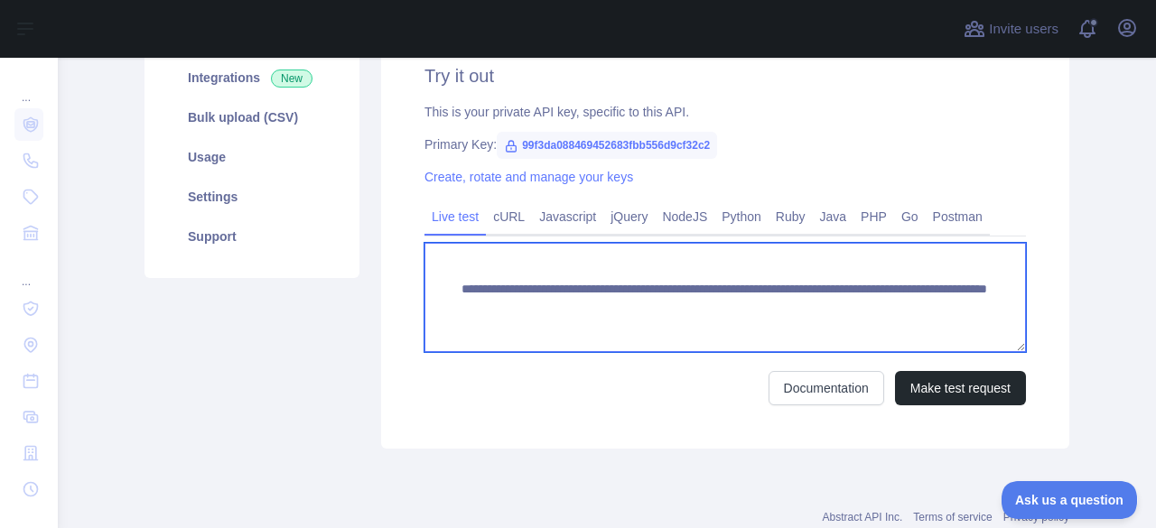
drag, startPoint x: 909, startPoint y: 323, endPoint x: 430, endPoint y: 288, distance: 480.7
click at [430, 288] on textarea "**********" at bounding box center [724, 297] width 601 height 109
click at [933, 337] on textarea "**********" at bounding box center [724, 297] width 601 height 109
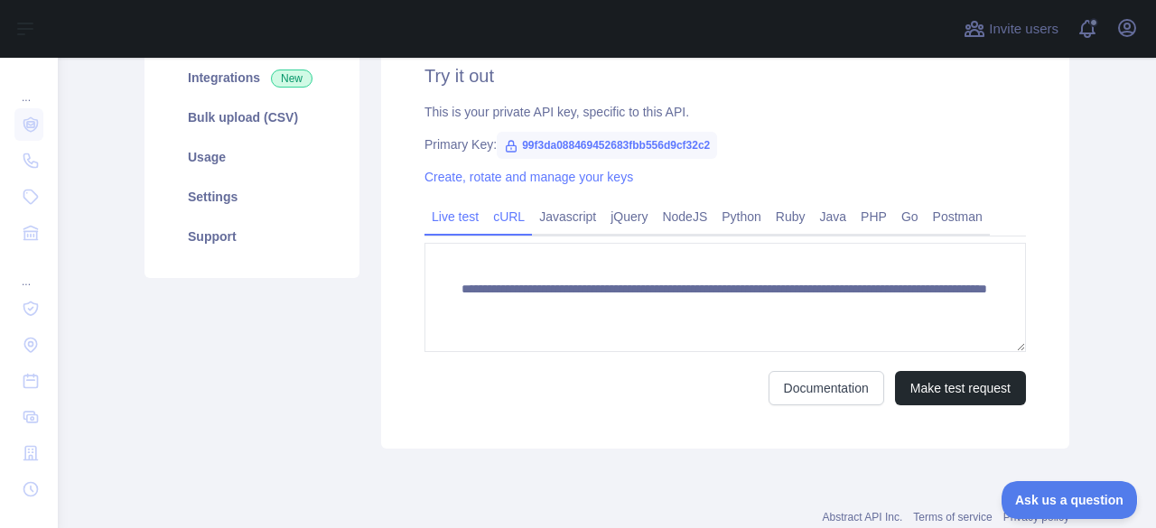
click at [500, 215] on link "cURL" at bounding box center [509, 216] width 46 height 29
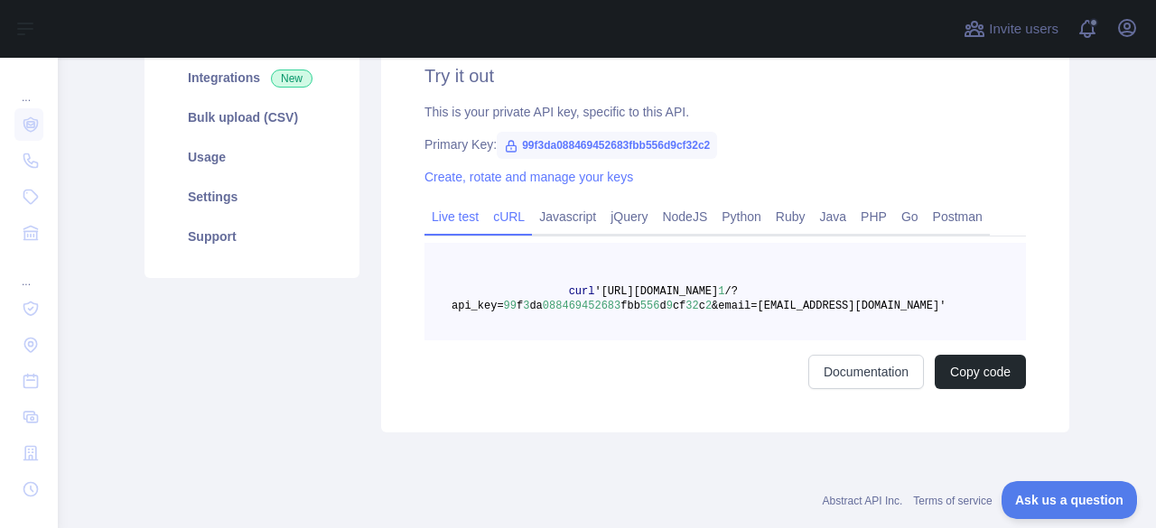
click at [455, 219] on link "Live test" at bounding box center [454, 216] width 61 height 29
